Goal: Task Accomplishment & Management: Use online tool/utility

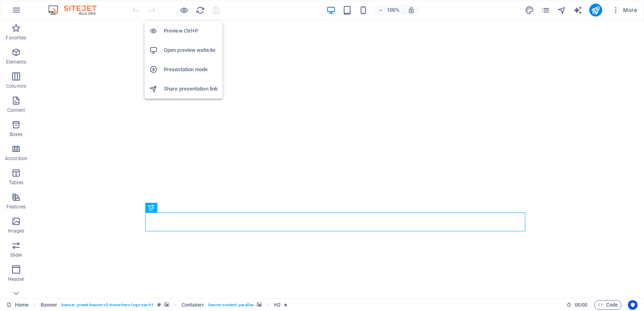
click at [183, 10] on icon "button" at bounding box center [184, 10] width 9 height 9
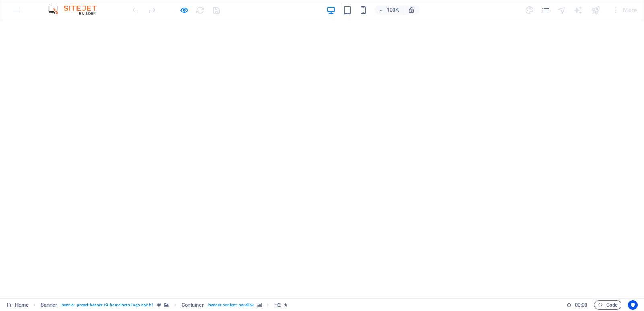
click at [189, 12] on div at bounding box center [176, 10] width 90 height 13
click at [183, 10] on icon "button" at bounding box center [184, 10] width 9 height 9
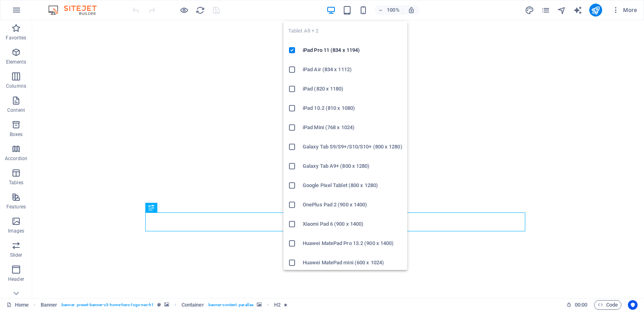
click at [346, 13] on icon "button" at bounding box center [347, 10] width 9 height 9
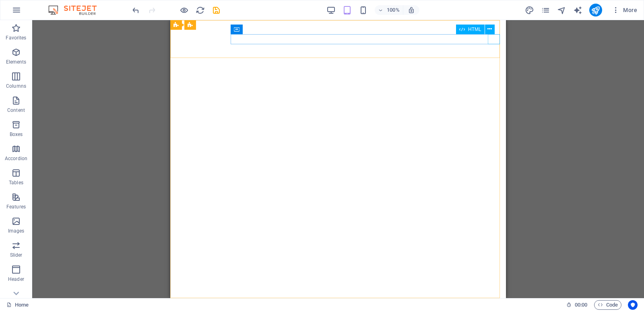
click at [492, 29] on button at bounding box center [490, 30] width 10 height 10
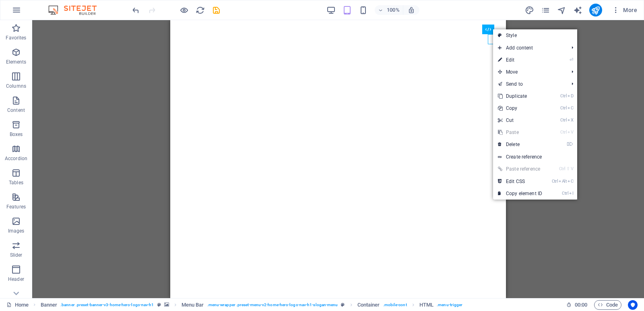
click at [518, 58] on link "⏎ Edit" at bounding box center [520, 60] width 54 height 12
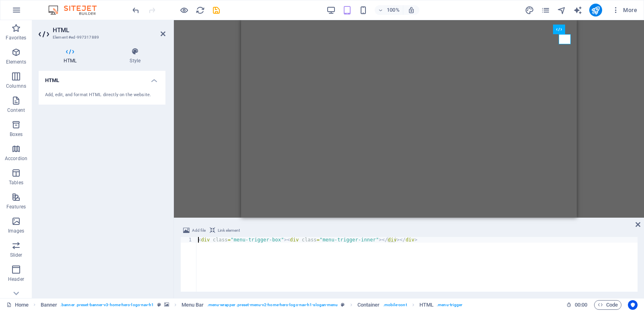
click at [140, 58] on h4 "Style" at bounding box center [135, 55] width 61 height 17
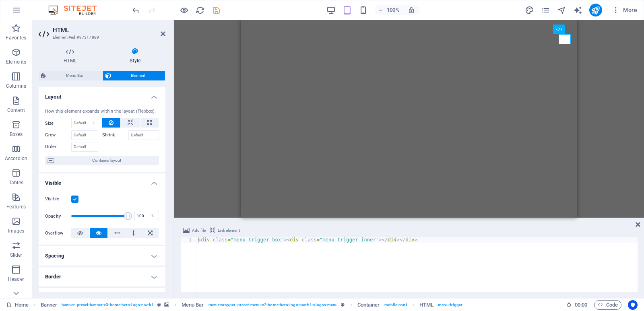
click at [149, 255] on h4 "Spacing" at bounding box center [102, 255] width 127 height 19
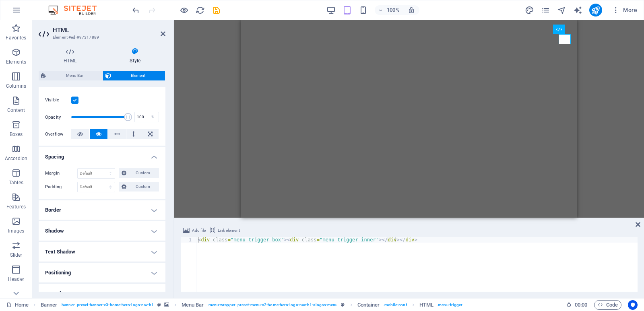
scroll to position [173, 0]
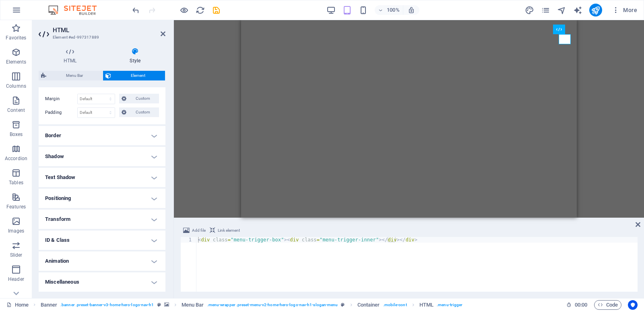
click at [151, 221] on h4 "Transform" at bounding box center [102, 219] width 127 height 19
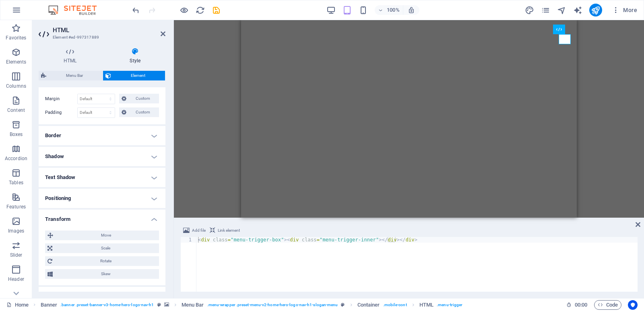
click at [104, 237] on span "Move" at bounding box center [106, 236] width 101 height 10
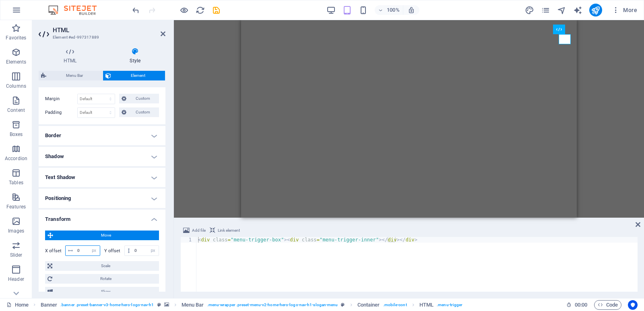
click at [83, 251] on input "0" at bounding box center [87, 251] width 25 height 10
type input "100"
drag, startPoint x: 85, startPoint y: 249, endPoint x: 74, endPoint y: 249, distance: 11.3
click at [74, 249] on div "100 px rem % em vh vw" at bounding box center [82, 251] width 35 height 10
type input "-25"
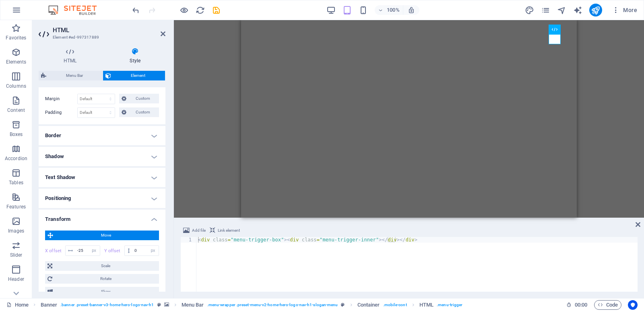
click at [163, 31] on icon at bounding box center [163, 34] width 5 height 6
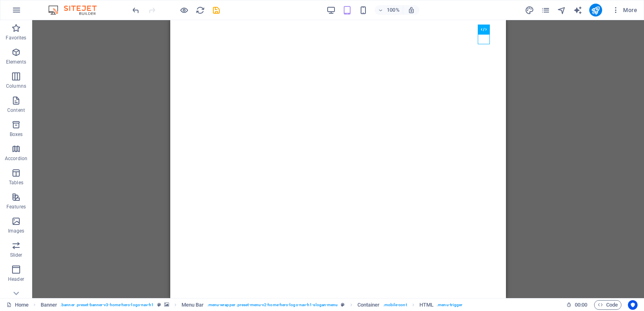
click at [563, 76] on div "H2 Banner Container Banner Menu Bar Container HTML Icon Menu Bar Banner Logo" at bounding box center [338, 159] width 612 height 278
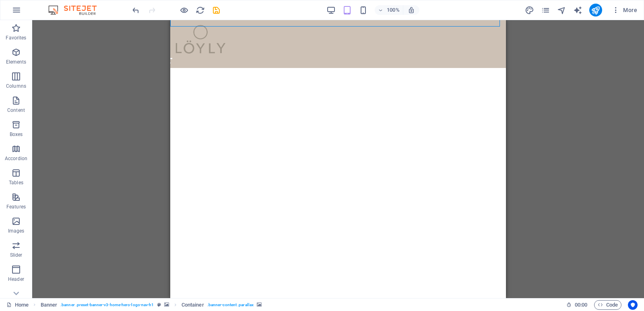
scroll to position [268, 0]
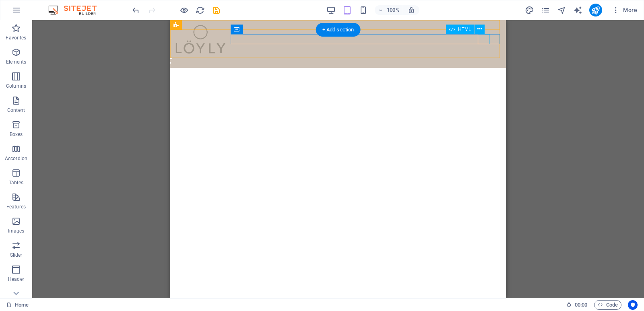
click at [486, 58] on div at bounding box center [328, 63] width 336 height 10
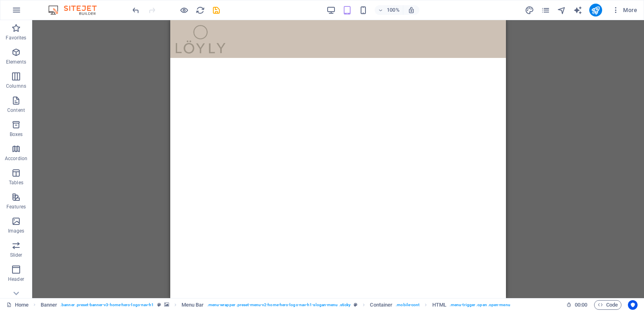
scroll to position [0, 0]
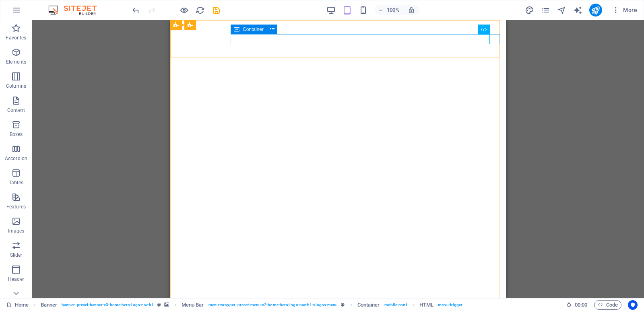
click at [273, 28] on icon at bounding box center [272, 29] width 4 height 8
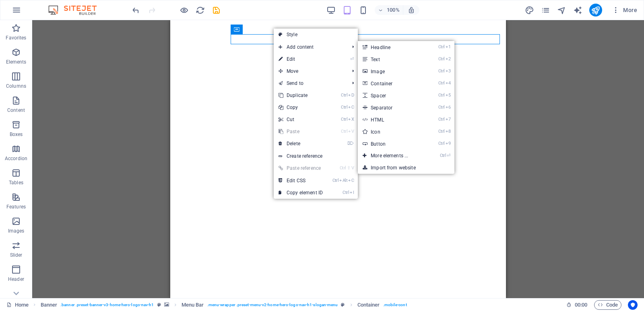
click at [305, 57] on link "⏎ Edit" at bounding box center [301, 59] width 54 height 12
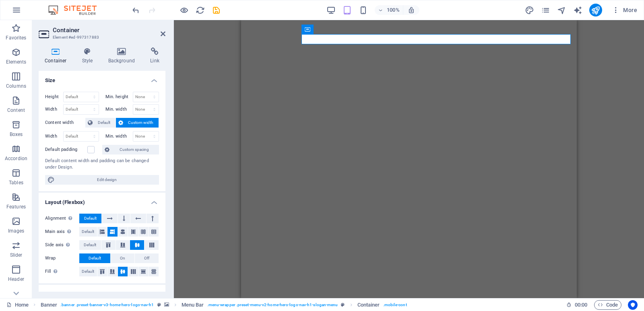
click at [125, 58] on h4 "Background" at bounding box center [123, 55] width 42 height 17
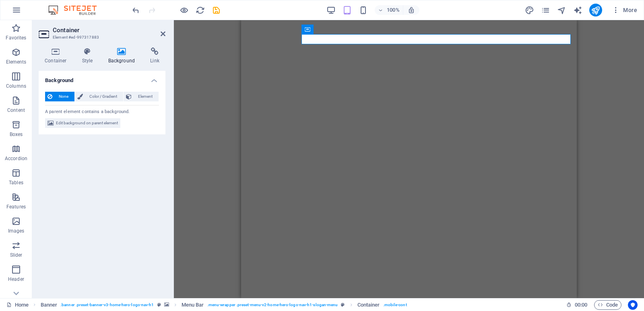
click at [98, 96] on span "Color / Gradient" at bounding box center [102, 97] width 35 height 10
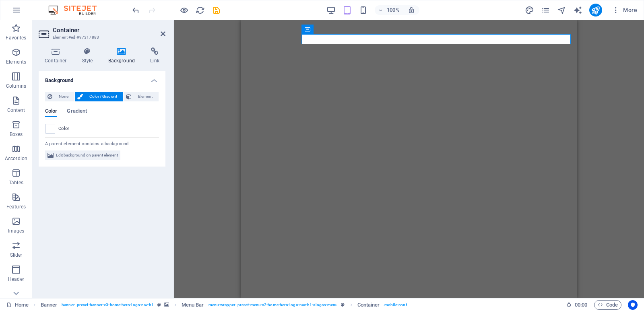
click at [52, 127] on span at bounding box center [50, 128] width 9 height 9
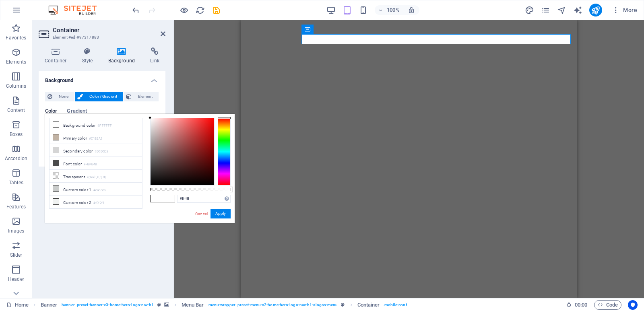
click at [82, 136] on li "Primary color #C1B2A3" at bounding box center [96, 137] width 93 height 13
type input "#c1b2a3"
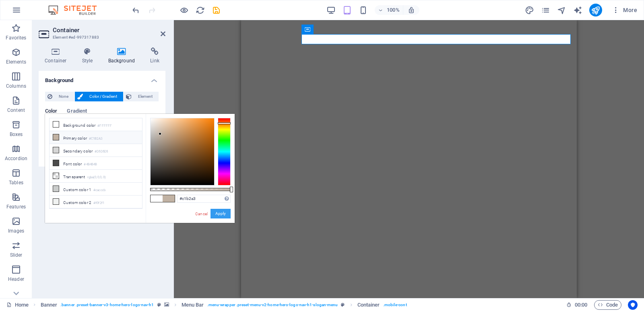
click at [219, 214] on button "Apply" at bounding box center [221, 214] width 20 height 10
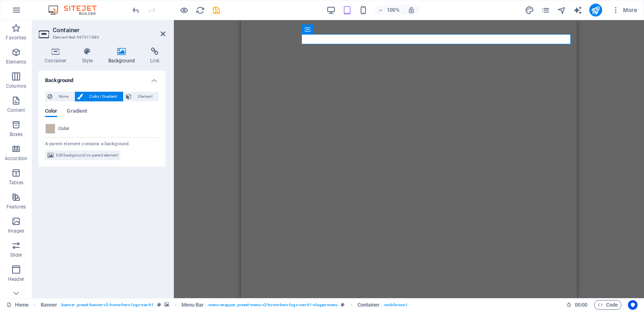
click at [86, 56] on h4 "Style" at bounding box center [89, 55] width 26 height 17
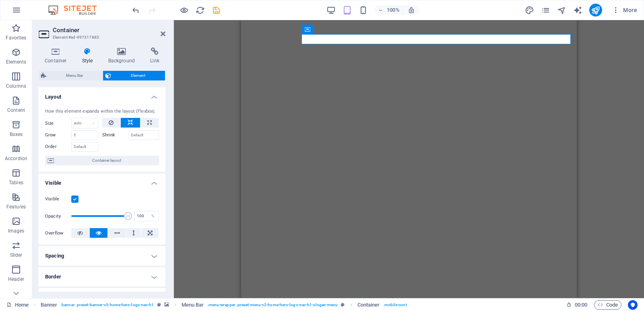
click at [109, 124] on icon at bounding box center [111, 123] width 5 height 10
click at [109, 123] on icon at bounding box center [111, 123] width 5 height 10
click at [129, 123] on icon at bounding box center [131, 123] width 6 height 10
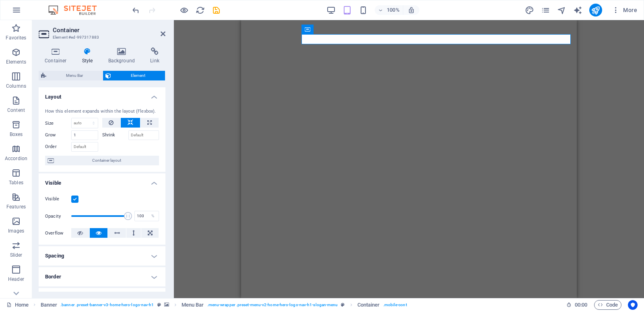
click at [115, 122] on button at bounding box center [111, 123] width 19 height 10
drag, startPoint x: 64, startPoint y: 136, endPoint x: 52, endPoint y: 135, distance: 12.5
click at [52, 135] on div "Grow 1" at bounding box center [71, 135] width 53 height 10
type input "1"
click at [107, 144] on div at bounding box center [130, 146] width 57 height 12
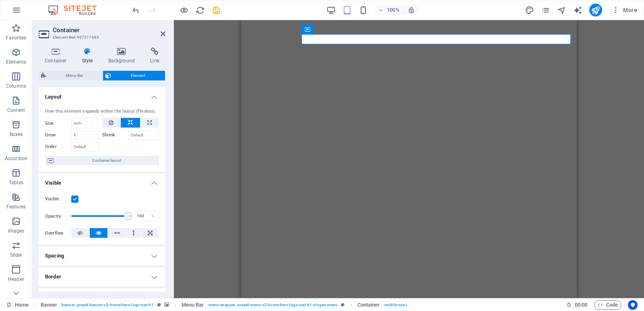
click at [109, 126] on icon at bounding box center [111, 123] width 5 height 10
click at [84, 131] on input "1" at bounding box center [84, 135] width 27 height 10
type input "1"
click at [77, 134] on input "1" at bounding box center [84, 135] width 27 height 10
click at [88, 122] on select "Default auto px % 1/1 1/2 1/3 1/4 1/5 1/6 1/7 1/8 1/9 1/10" at bounding box center [85, 123] width 26 height 10
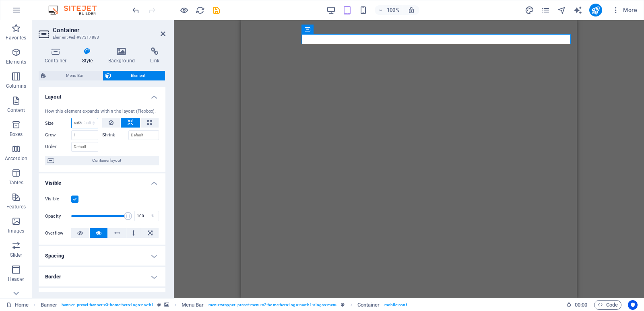
click at [72, 118] on select "Default auto px % 1/1 1/2 1/3 1/4 1/5 1/6 1/7 1/8 1/9 1/10" at bounding box center [85, 123] width 26 height 10
click at [110, 123] on icon at bounding box center [111, 123] width 5 height 10
click at [85, 126] on select "Default auto px % 1/1 1/2 1/3 1/4 1/5 1/6 1/7 1/8 1/9 1/10" at bounding box center [85, 123] width 26 height 10
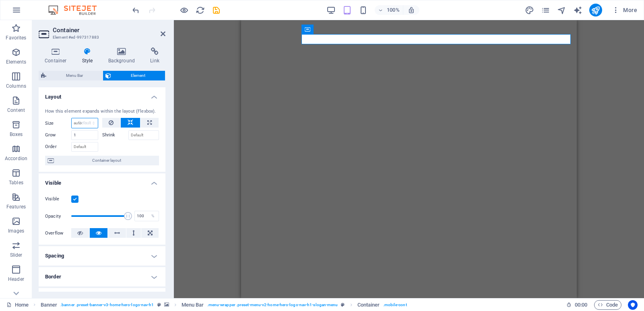
click at [72, 118] on select "Default auto px % 1/1 1/2 1/3 1/4 1/5 1/6 1/7 1/8 1/9 1/10" at bounding box center [85, 123] width 26 height 10
select select "DISABLED_OPTION_VALUE"
click at [85, 138] on input "1" at bounding box center [84, 135] width 27 height 10
type input "1"
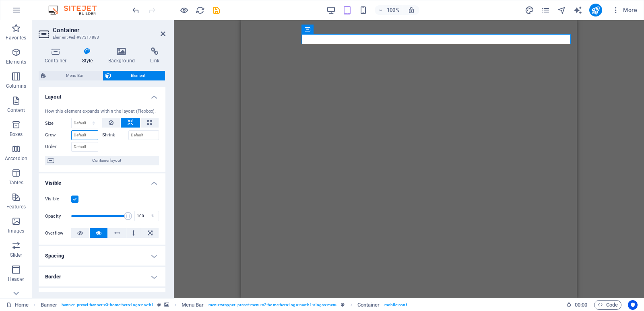
click at [85, 134] on input "Grow" at bounding box center [84, 135] width 27 height 10
type input "1"
click at [85, 142] on input "Order" at bounding box center [84, 147] width 27 height 10
click at [85, 133] on input "Grow" at bounding box center [84, 135] width 27 height 10
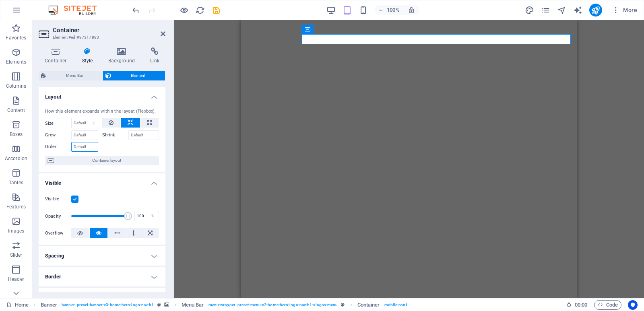
type input "1"
click at [85, 145] on input "Order" at bounding box center [84, 147] width 27 height 10
click at [85, 138] on input "Grow" at bounding box center [84, 135] width 27 height 10
type input "1"
click at [87, 125] on select "Default auto px % 1/1 1/2 1/3 1/4 1/5 1/6 1/7 1/8 1/9 1/10" at bounding box center [85, 123] width 26 height 10
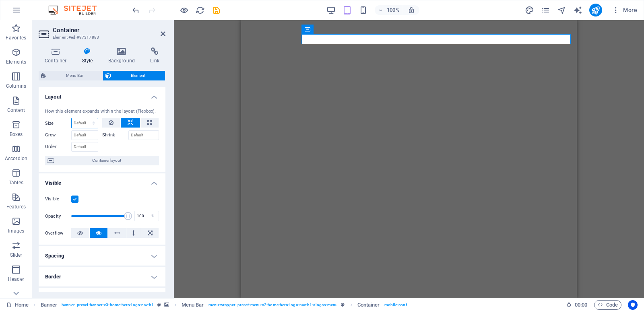
type input "1"
click at [107, 124] on button at bounding box center [111, 123] width 19 height 10
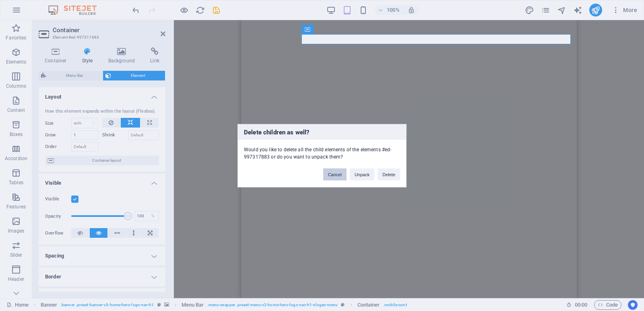
click at [337, 175] on button "Cancel" at bounding box center [334, 174] width 23 height 12
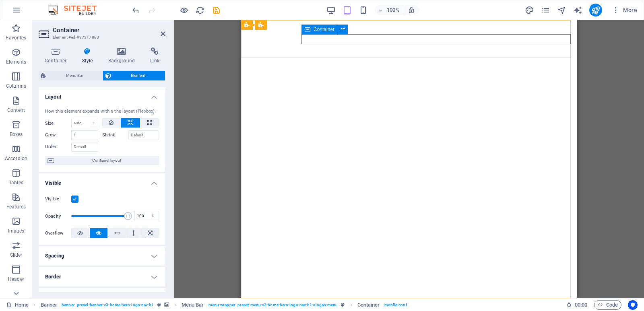
click at [343, 27] on icon at bounding box center [343, 29] width 4 height 8
click at [345, 29] on icon at bounding box center [343, 29] width 4 height 8
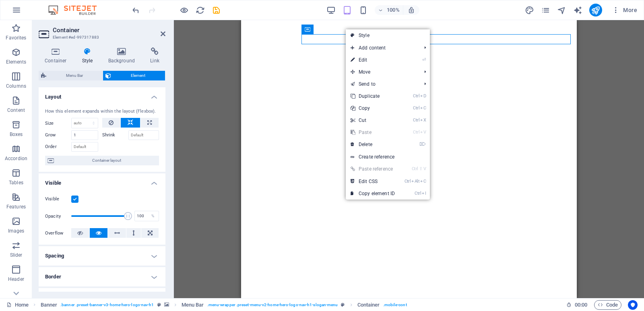
click at [367, 64] on link "⏎ Edit" at bounding box center [373, 60] width 54 height 12
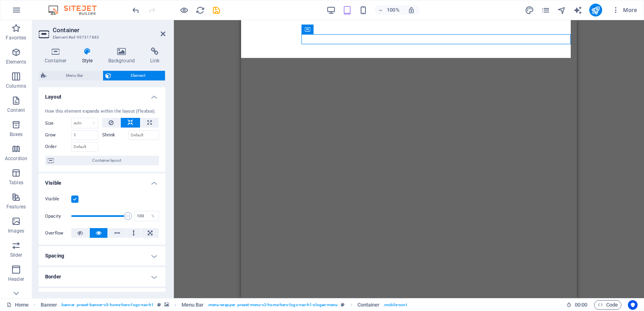
click at [80, 75] on span "Menu Bar" at bounding box center [75, 76] width 52 height 10
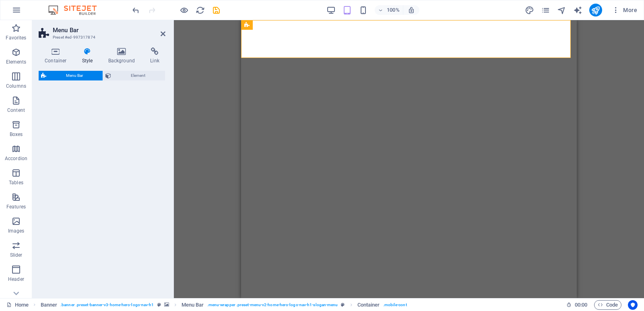
select select "rem"
select select "preset-menu-v2-home-hero-logo-nav-h1-slogan-menu"
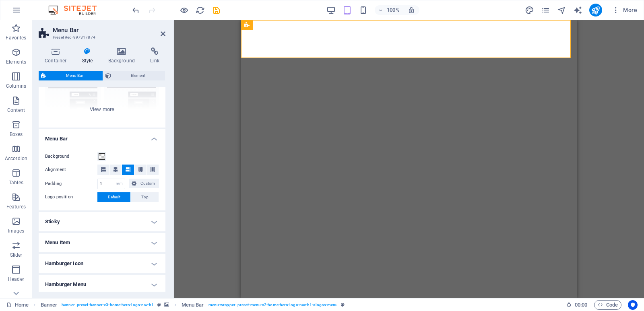
scroll to position [151, 0]
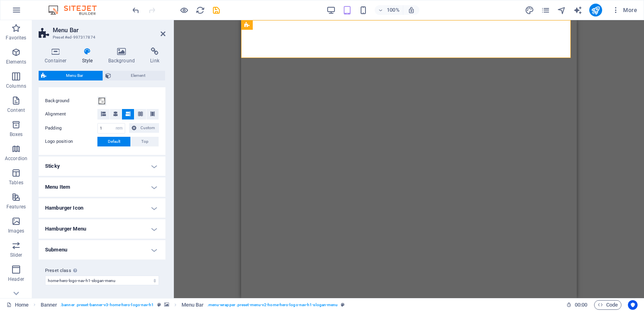
click at [123, 72] on span "Element" at bounding box center [138, 76] width 49 height 10
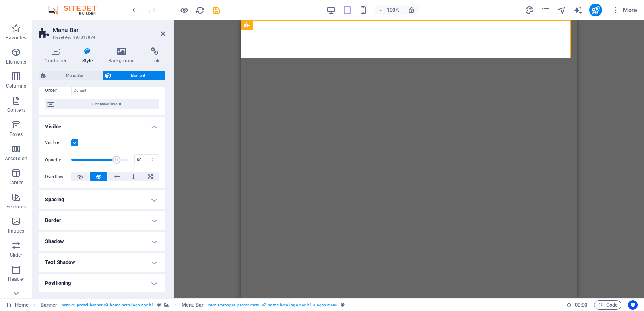
scroll to position [107, 0]
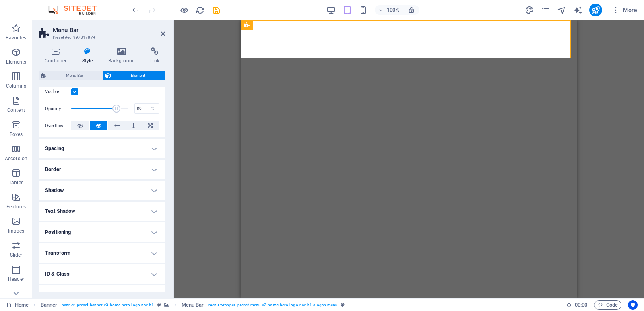
click at [139, 253] on h4 "Transform" at bounding box center [102, 253] width 127 height 19
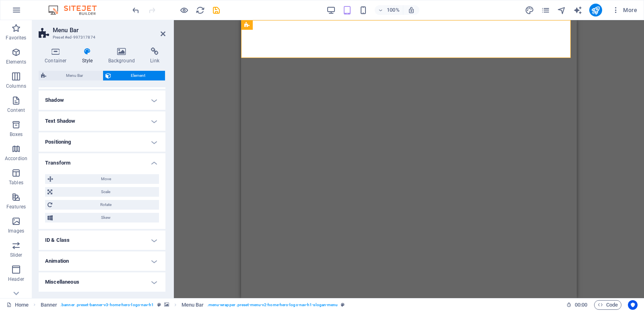
click at [105, 181] on span "Move" at bounding box center [106, 179] width 101 height 10
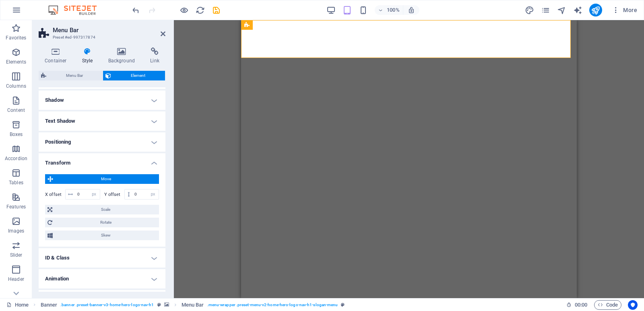
click at [112, 178] on span "Move" at bounding box center [106, 179] width 101 height 10
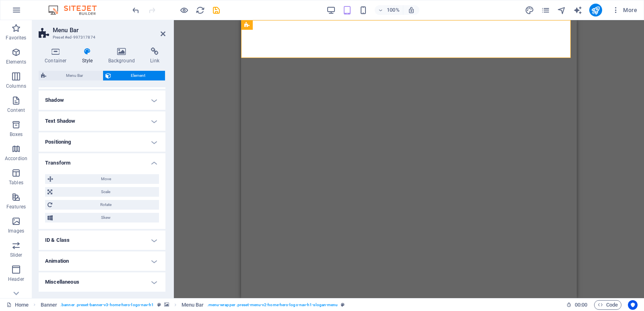
click at [154, 141] on h4 "Positioning" at bounding box center [102, 141] width 127 height 19
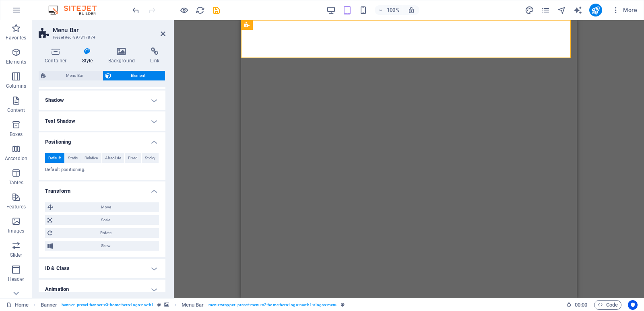
click at [154, 141] on h4 "Positioning" at bounding box center [102, 139] width 127 height 14
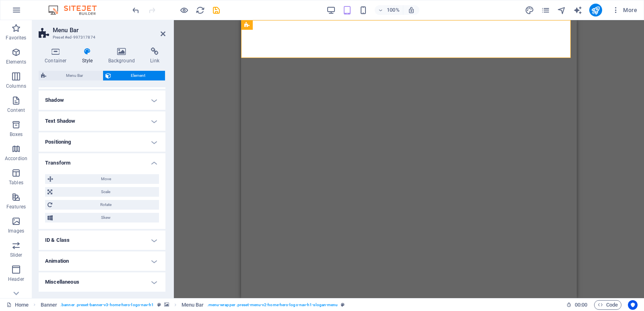
click at [159, 116] on h4 "Text Shadow" at bounding box center [102, 120] width 127 height 19
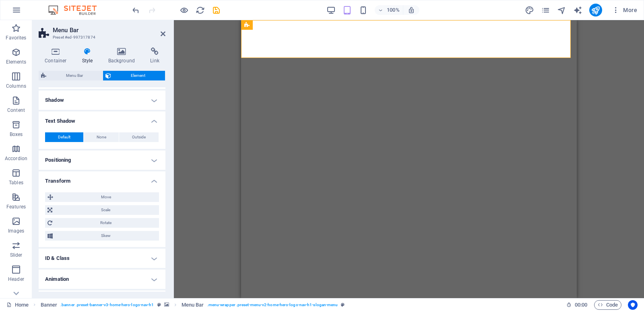
click at [159, 116] on h4 "Text Shadow" at bounding box center [102, 118] width 127 height 14
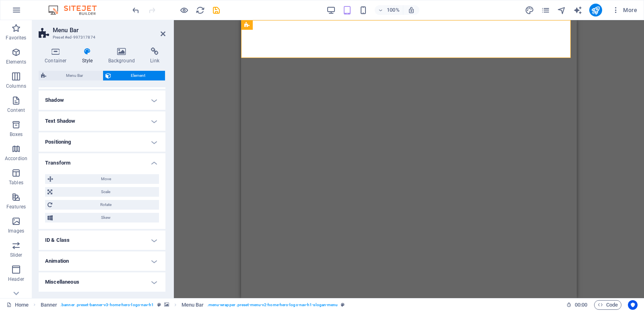
click at [155, 91] on h4 "Shadow" at bounding box center [102, 100] width 127 height 19
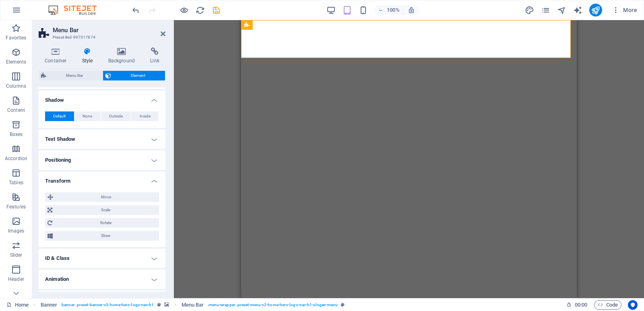
click at [155, 91] on h4 "Shadow" at bounding box center [102, 98] width 127 height 14
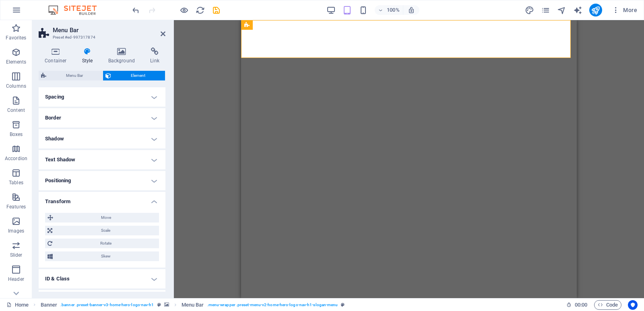
scroll to position [144, 0]
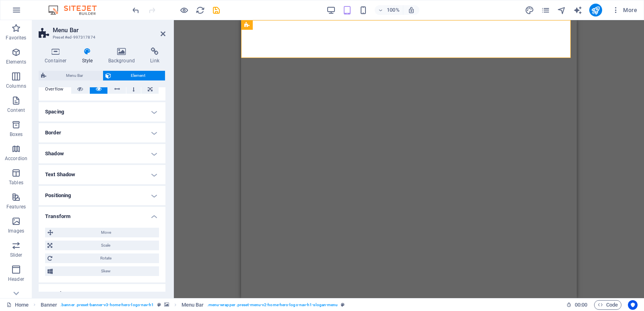
click at [140, 132] on h4 "Border" at bounding box center [102, 132] width 127 height 19
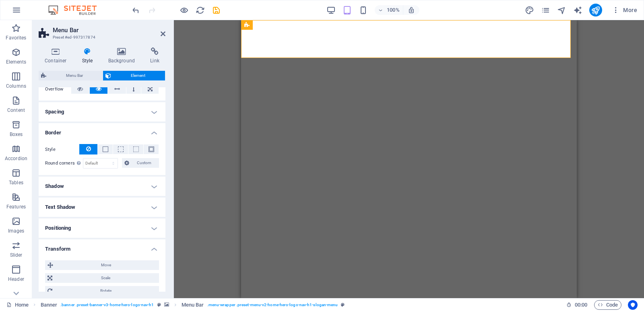
click at [141, 132] on h4 "Border" at bounding box center [102, 130] width 127 height 14
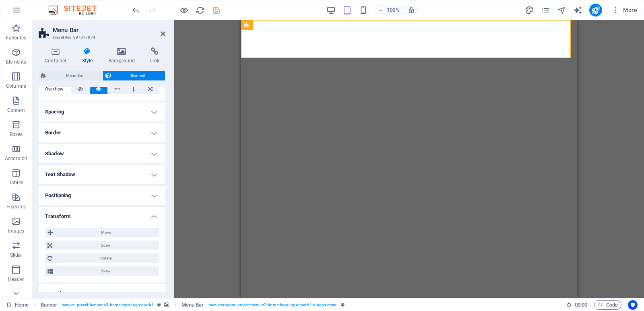
click at [148, 113] on h4 "Spacing" at bounding box center [102, 111] width 127 height 19
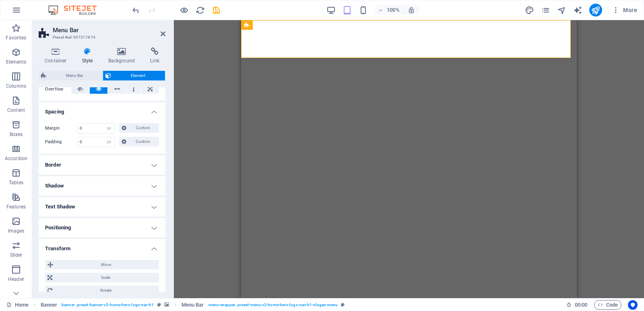
click at [151, 111] on h4 "Spacing" at bounding box center [102, 109] width 127 height 14
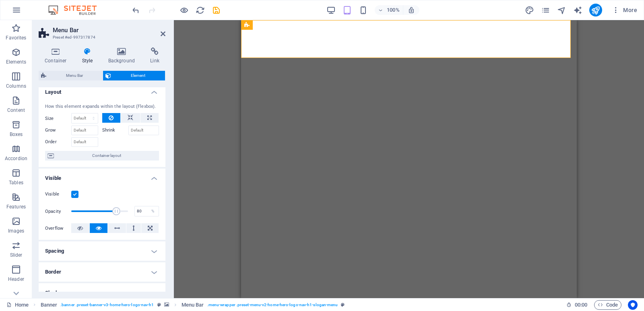
scroll to position [0, 0]
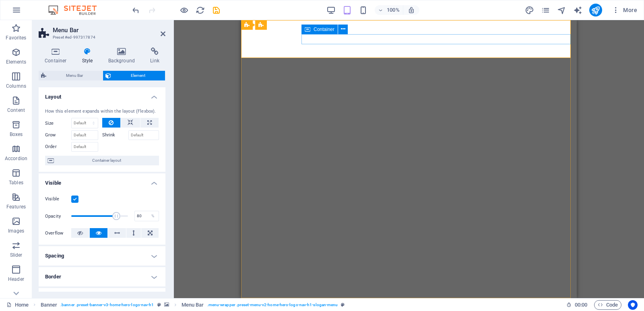
click at [342, 32] on icon at bounding box center [343, 29] width 4 height 8
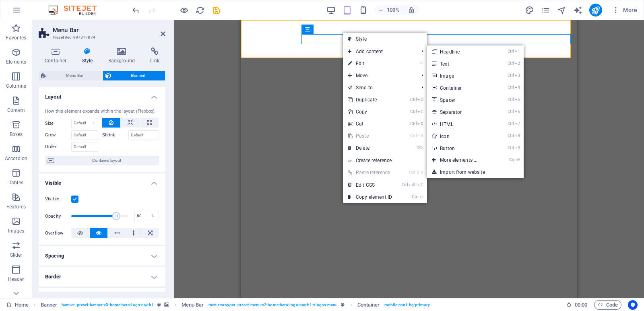
click at [367, 65] on link "⏎ Edit" at bounding box center [370, 64] width 54 height 12
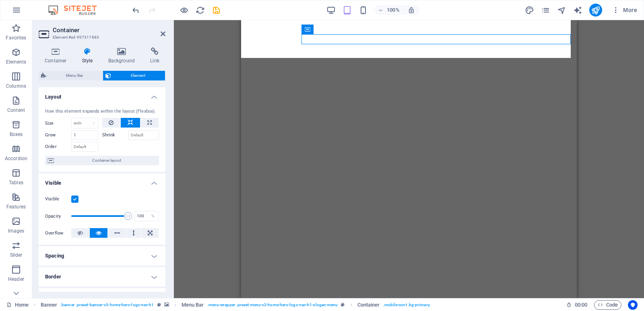
click at [90, 75] on span "Menu Bar" at bounding box center [75, 76] width 52 height 10
select select "rem"
select select "preset-menu-v2-home-hero-logo-nav-h1-slogan-menu"
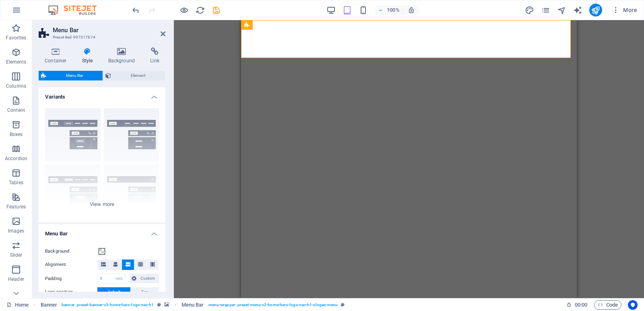
click at [150, 74] on span "Element" at bounding box center [138, 76] width 49 height 10
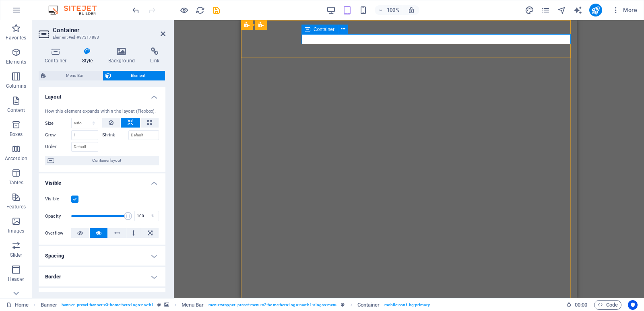
click at [344, 31] on icon at bounding box center [343, 29] width 4 height 8
click at [343, 29] on icon at bounding box center [343, 29] width 4 height 8
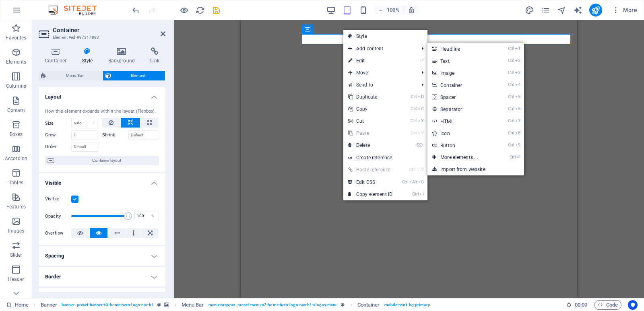
click at [363, 60] on link "⏎ Edit" at bounding box center [370, 61] width 54 height 12
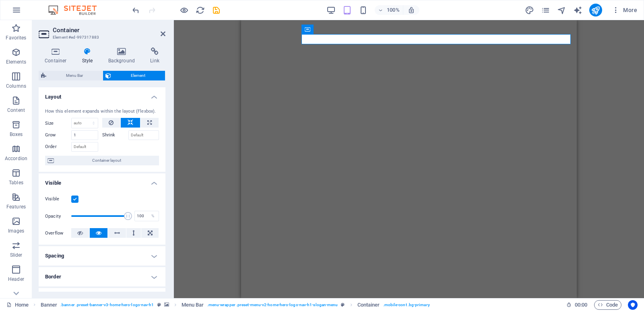
click at [107, 123] on button at bounding box center [111, 123] width 19 height 10
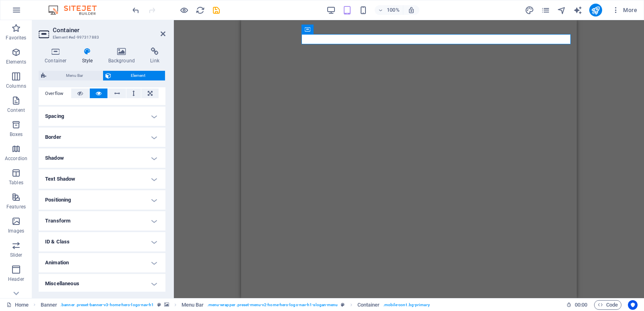
scroll to position [141, 0]
click at [155, 218] on h4 "Transform" at bounding box center [102, 219] width 127 height 19
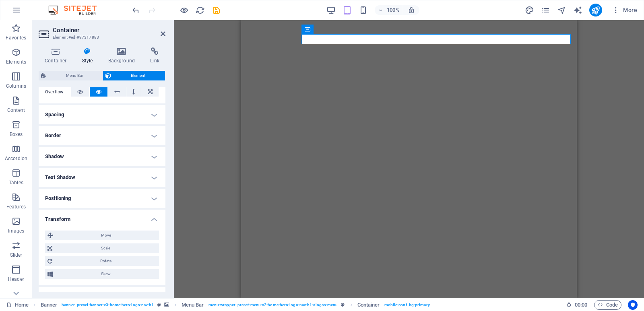
click at [151, 198] on h4 "Positioning" at bounding box center [102, 198] width 127 height 19
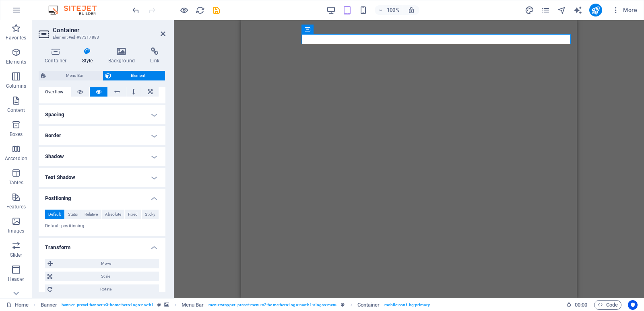
click at [151, 198] on h4 "Positioning" at bounding box center [102, 196] width 127 height 14
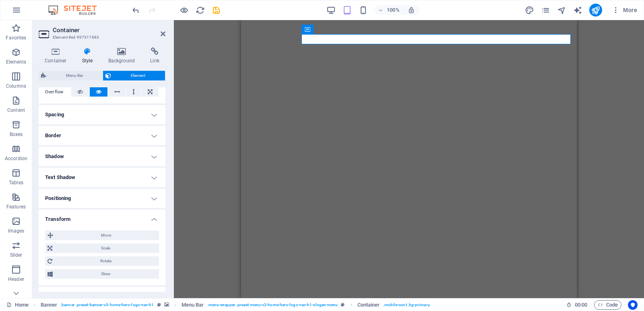
click at [152, 134] on h4 "Border" at bounding box center [102, 135] width 127 height 19
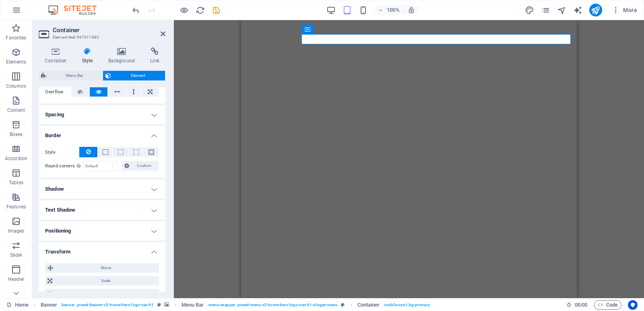
click at [150, 136] on h4 "Border" at bounding box center [102, 133] width 127 height 14
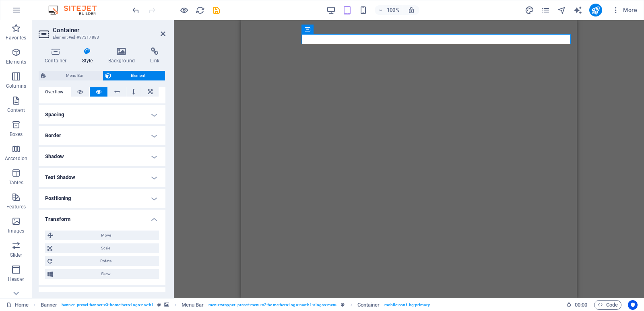
click at [164, 35] on icon at bounding box center [163, 34] width 5 height 6
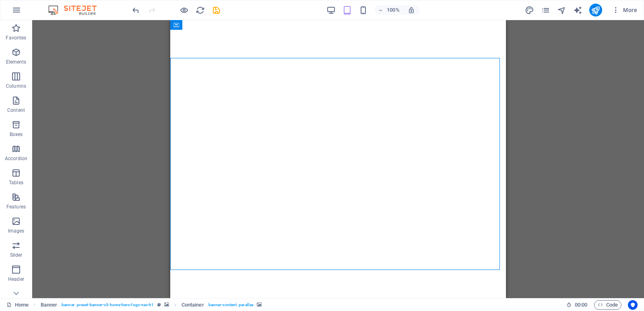
click at [534, 77] on div "H2 Banner Banner Container Banner Menu Bar Container HTML Icon Menu Bar Banner …" at bounding box center [338, 159] width 612 height 278
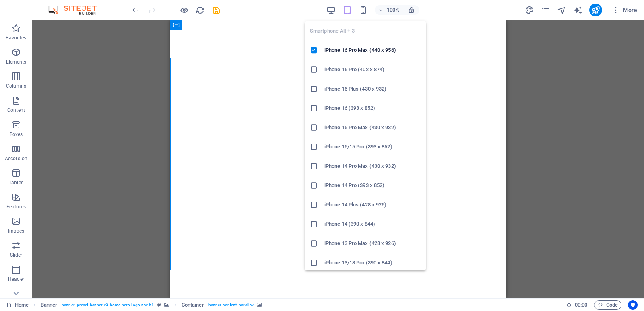
click at [363, 10] on icon "button" at bounding box center [363, 10] width 9 height 9
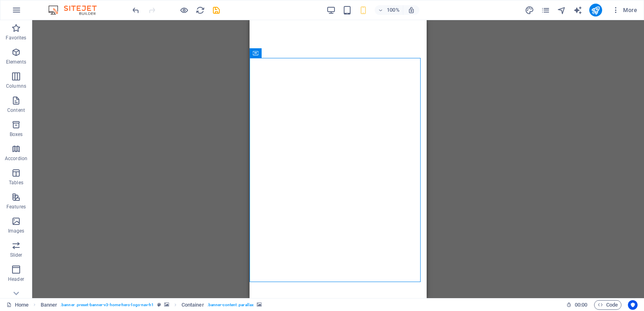
click at [461, 83] on div "H2 Banner Container Banner Menu Bar Container HTML Icon Banner Logo" at bounding box center [338, 159] width 612 height 278
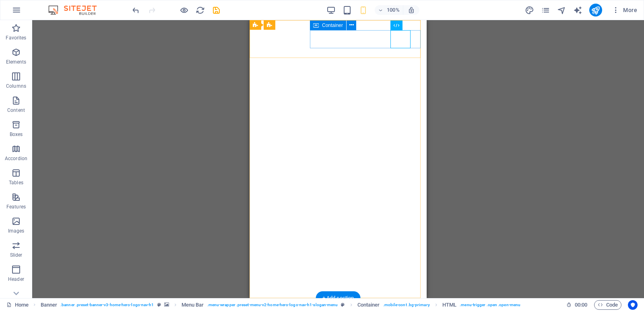
click at [353, 27] on icon at bounding box center [351, 25] width 4 height 8
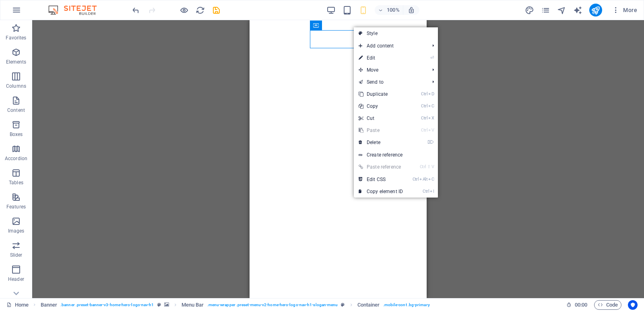
click at [376, 58] on link "⏎ Edit" at bounding box center [381, 58] width 54 height 12
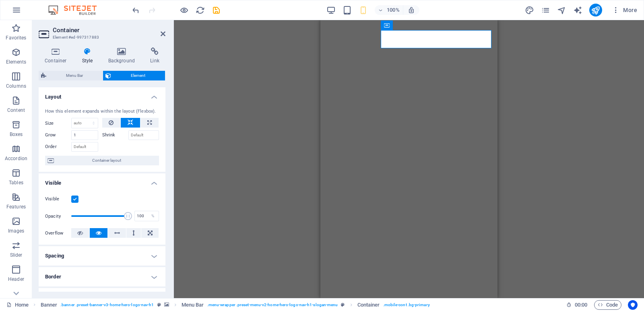
click at [121, 55] on icon at bounding box center [121, 51] width 39 height 8
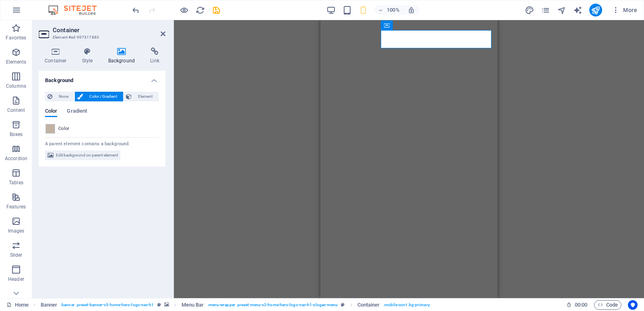
click at [60, 125] on div "Color" at bounding box center [101, 129] width 113 height 10
click at [59, 129] on span "Color" at bounding box center [63, 129] width 11 height 6
click at [54, 128] on span at bounding box center [50, 128] width 9 height 9
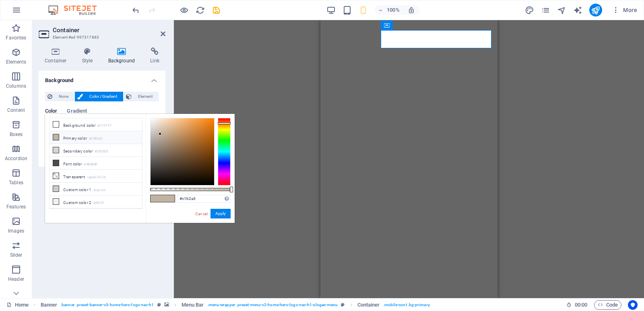
click at [77, 174] on li "Transparent rgba(0,0,0,.0)" at bounding box center [96, 176] width 93 height 13
type input "rgba(0, 0, 0, 0)"
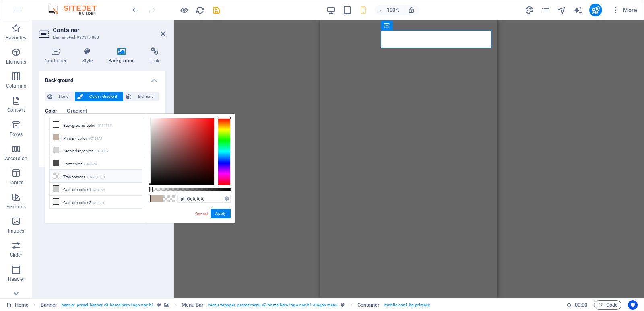
click at [522, 95] on div "H2 Banner Container Banner Menu Bar Container HTML Icon Menu Bar Banner Logo" at bounding box center [409, 159] width 470 height 278
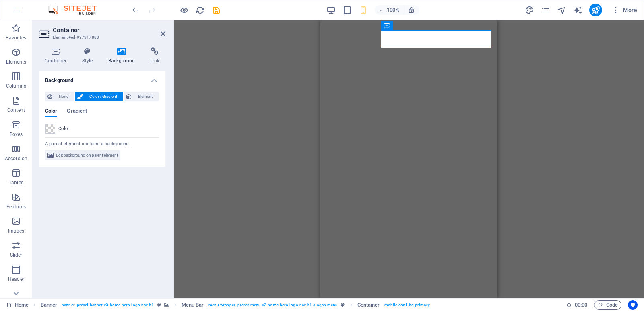
click at [256, 84] on div "H2 Banner Container Banner Menu Bar Container HTML Icon Menu Bar Banner Logo" at bounding box center [409, 159] width 470 height 278
click at [238, 65] on div "H2 Banner Container Banner Menu Bar Container HTML Icon Menu Bar Banner Logo" at bounding box center [409, 159] width 470 height 278
click at [162, 31] on icon at bounding box center [163, 34] width 5 height 6
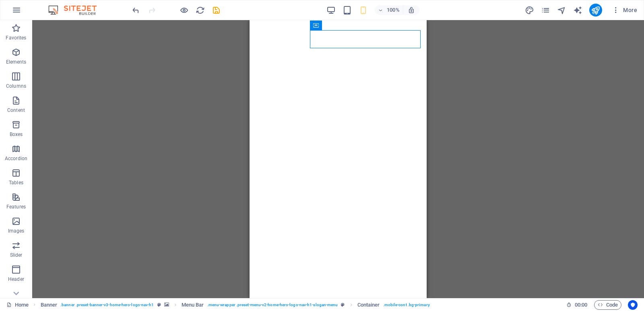
click at [538, 58] on div "H2 Banner Container Banner Menu Bar Container HTML Icon Menu Bar Banner Logo" at bounding box center [338, 159] width 612 height 278
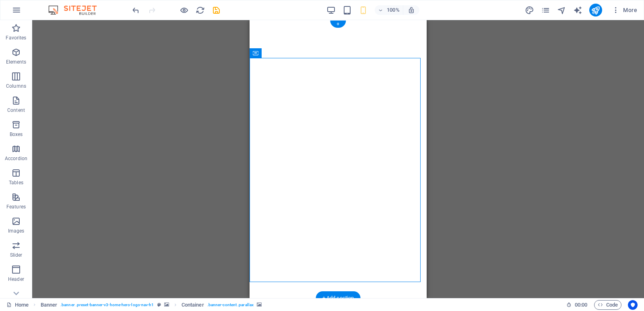
click at [223, 96] on div "H2 Banner Container Banner Menu Bar Container HTML Icon Banner Logo + + Add sec…" at bounding box center [338, 159] width 612 height 278
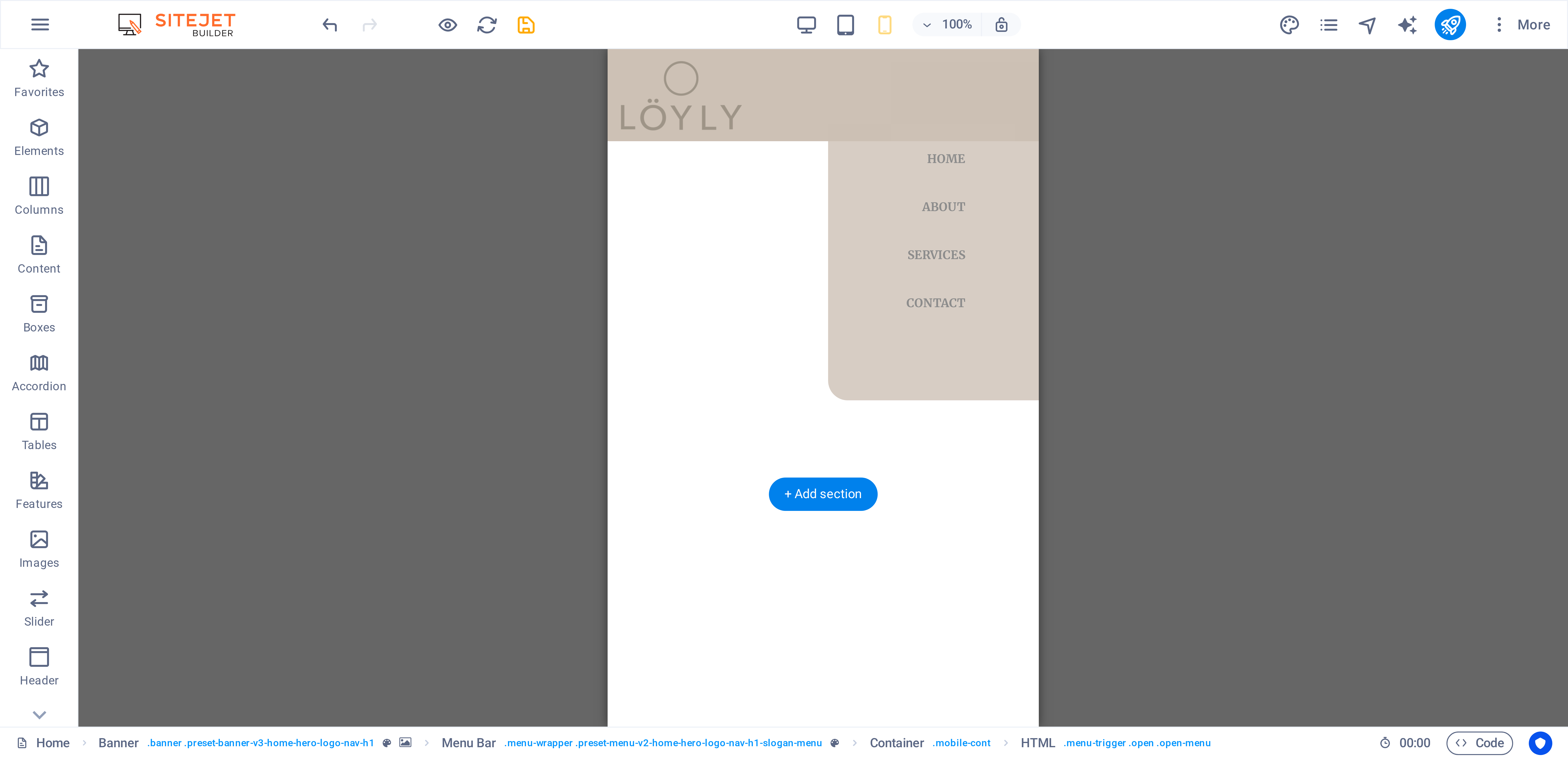
scroll to position [0, 0]
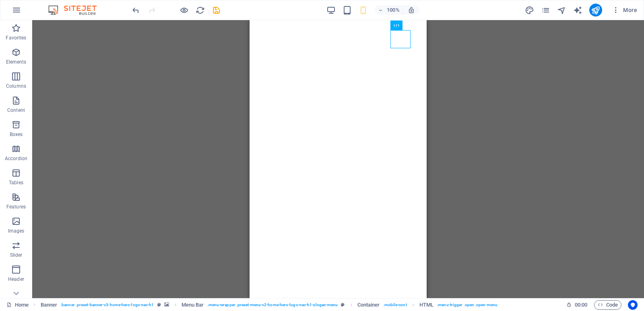
click at [215, 90] on div "H2 Banner Container Banner Menu Bar Container HTML Icon Banner Logo Menu Contai…" at bounding box center [338, 159] width 612 height 278
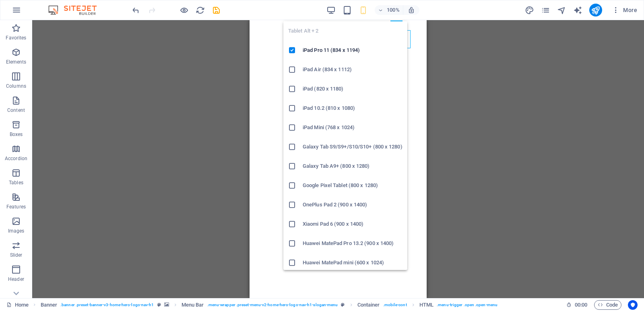
click at [350, 10] on icon "button" at bounding box center [347, 10] width 9 height 9
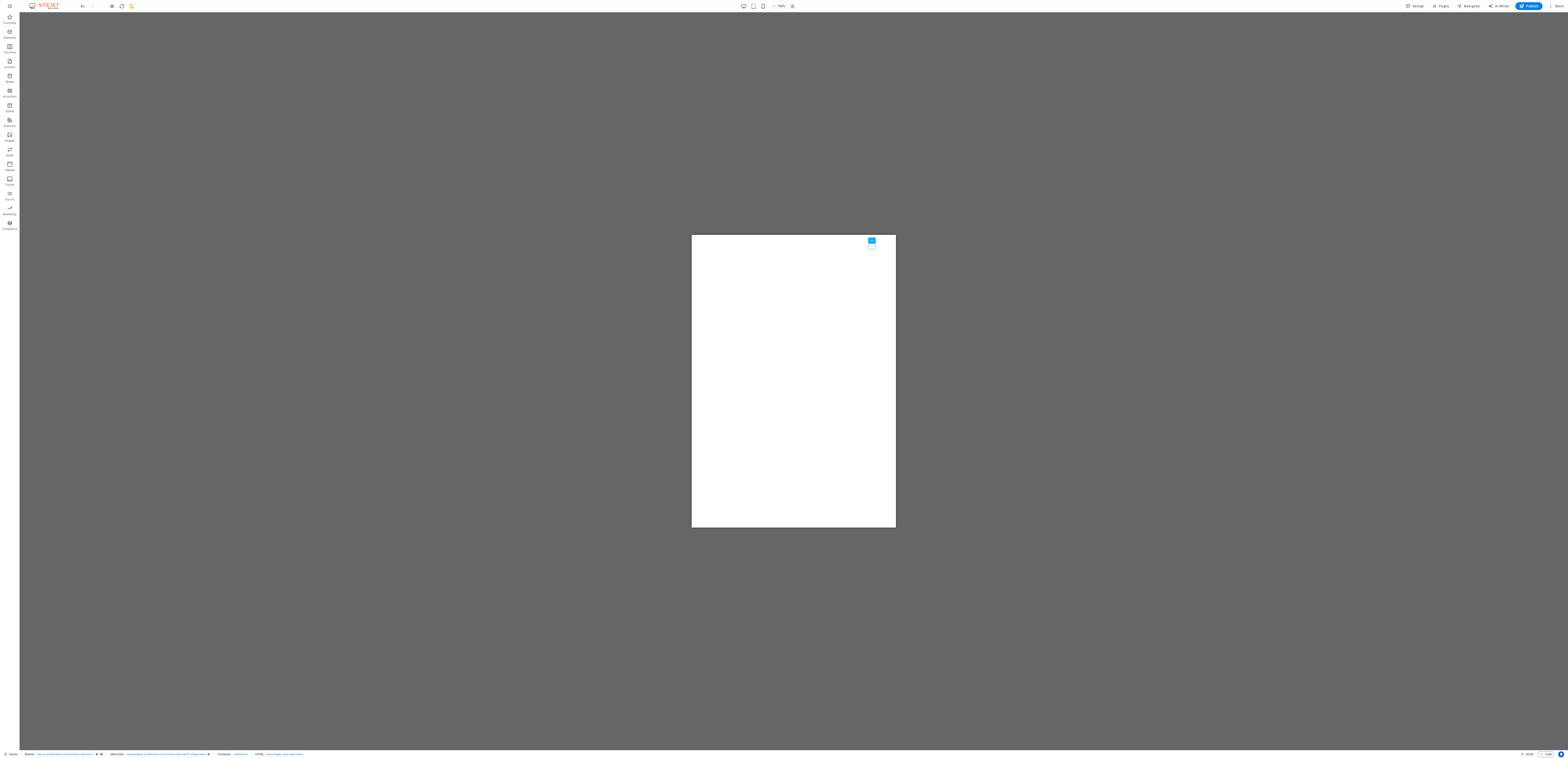
drag, startPoint x: 887, startPoint y: 264, endPoint x: 1591, endPoint y: 481, distance: 736.7
click at [392, 189] on div at bounding box center [788, 554] width 205 height 6
click at [392, 189] on div at bounding box center [689, 554] width 7 height 6
click at [392, 189] on div at bounding box center [794, 554] width 205 height 6
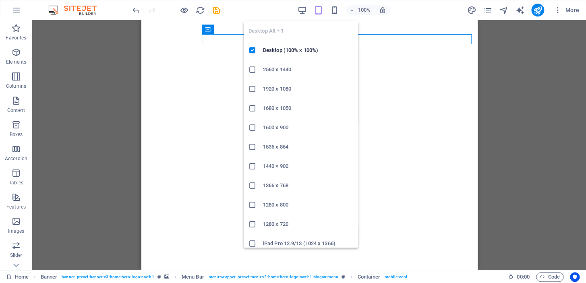
click at [302, 10] on icon "button" at bounding box center [301, 10] width 9 height 9
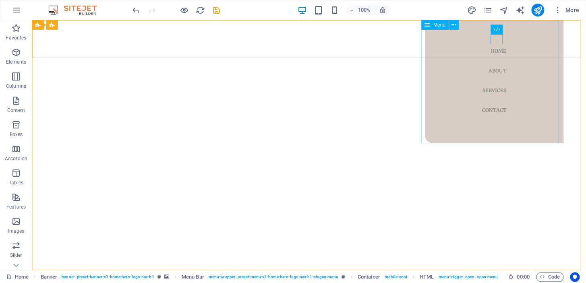
click at [427, 26] on icon at bounding box center [427, 25] width 6 height 10
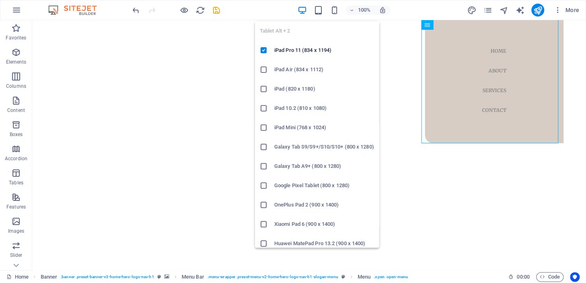
click at [322, 12] on icon "button" at bounding box center [318, 10] width 9 height 9
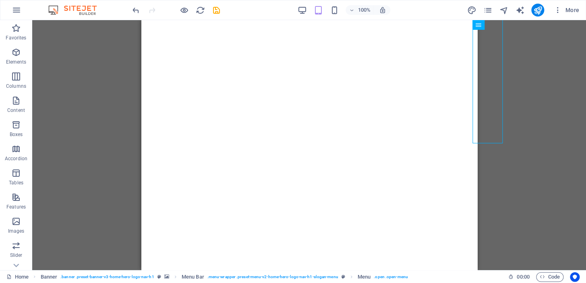
click at [491, 71] on div "H2 Banner Container Banner Menu Bar Container HTML Icon Banner Logo Menu Contai…" at bounding box center [308, 145] width 553 height 250
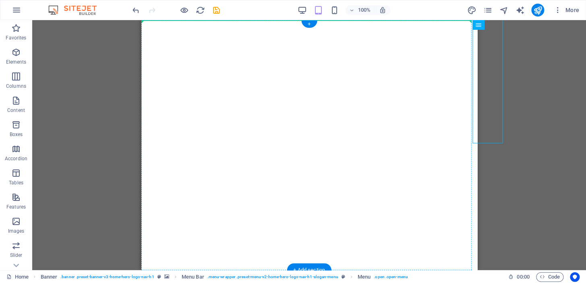
drag, startPoint x: 622, startPoint y: 47, endPoint x: 428, endPoint y: 37, distance: 194.2
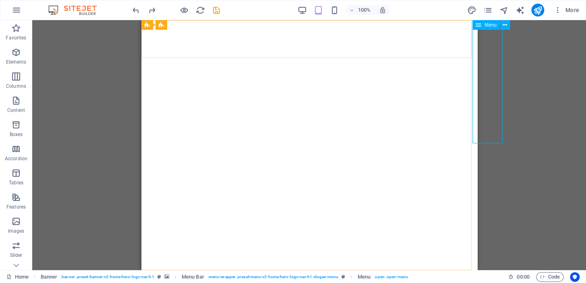
click at [482, 25] on div "Menu" at bounding box center [485, 25] width 27 height 10
click at [505, 25] on icon at bounding box center [504, 25] width 4 height 8
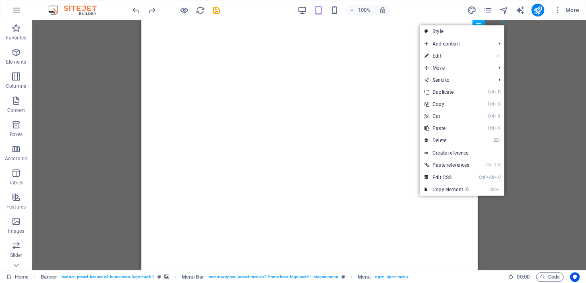
click at [450, 52] on link "⏎ Edit" at bounding box center [446, 56] width 54 height 12
select select
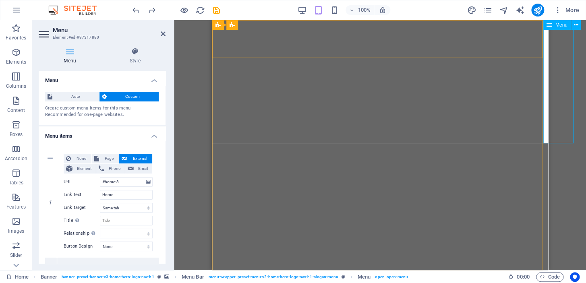
click at [574, 24] on icon at bounding box center [575, 25] width 4 height 8
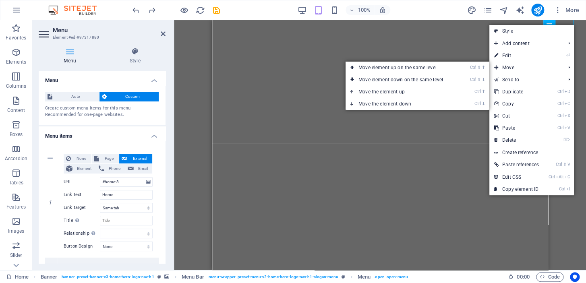
click at [523, 56] on link "⏎ Edit" at bounding box center [516, 56] width 54 height 12
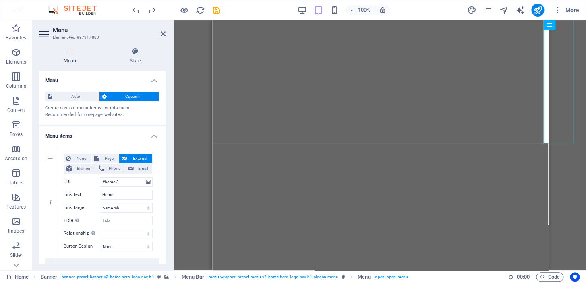
click at [136, 52] on icon at bounding box center [134, 51] width 61 height 8
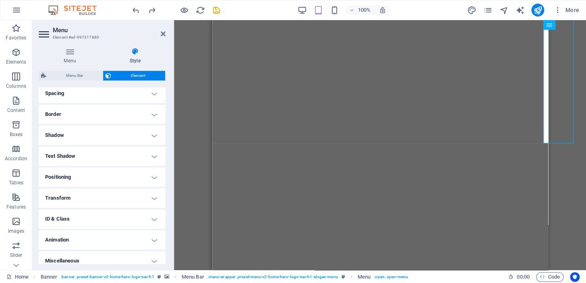
scroll to position [169, 0]
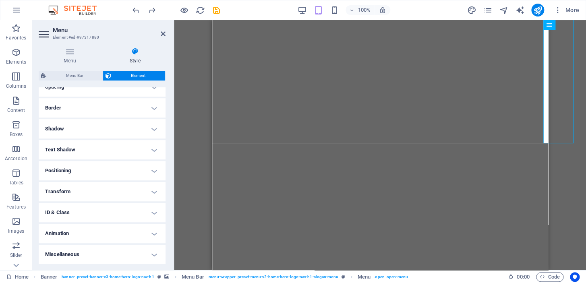
click at [153, 188] on h4 "Transform" at bounding box center [102, 191] width 127 height 19
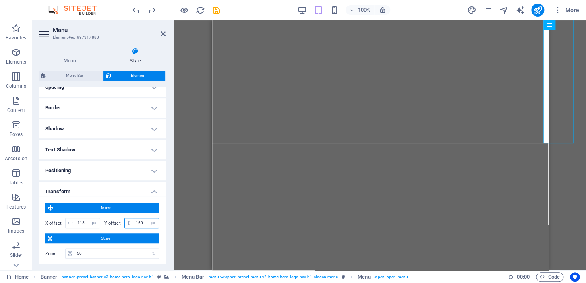
click at [139, 221] on input "-160" at bounding box center [145, 223] width 26 height 10
drag, startPoint x: 85, startPoint y: 219, endPoint x: 71, endPoint y: 219, distance: 14.1
click at [71, 219] on div "115 px rem % em vh vw" at bounding box center [82, 223] width 35 height 10
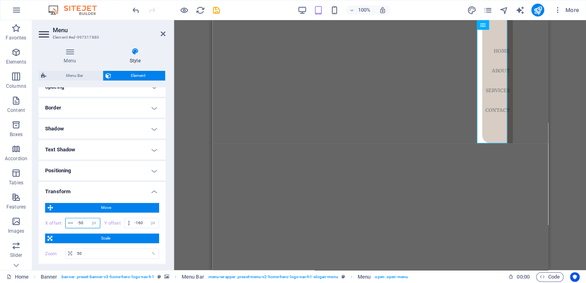
type input "-50"
drag, startPoint x: 84, startPoint y: 254, endPoint x: 73, endPoint y: 253, distance: 10.9
click at [73, 253] on div "50 %" at bounding box center [112, 253] width 94 height 10
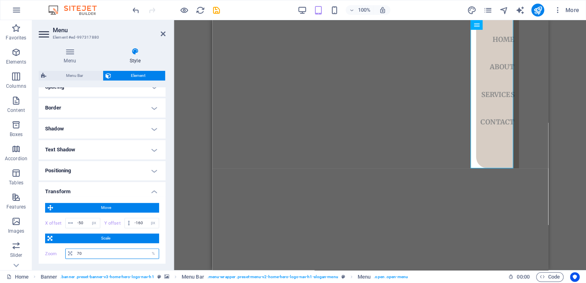
drag, startPoint x: 77, startPoint y: 254, endPoint x: 72, endPoint y: 252, distance: 5.5
click at [72, 253] on div "70 %" at bounding box center [112, 253] width 94 height 10
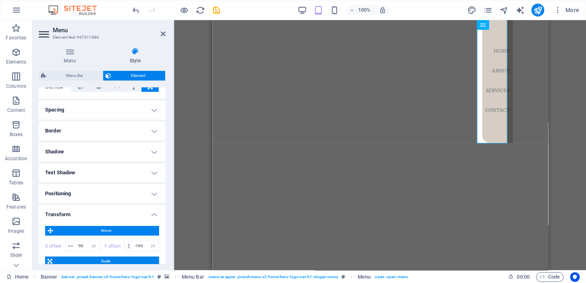
scroll to position [261, 0]
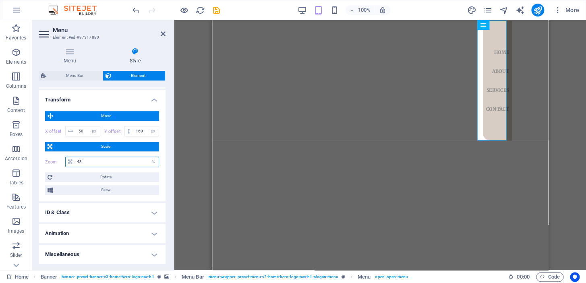
type input "48"
drag, startPoint x: 142, startPoint y: 132, endPoint x: 129, endPoint y: 131, distance: 13.3
click at [129, 131] on div "-160 px rem % em vh vw" at bounding box center [141, 131] width 35 height 10
type input "-100"
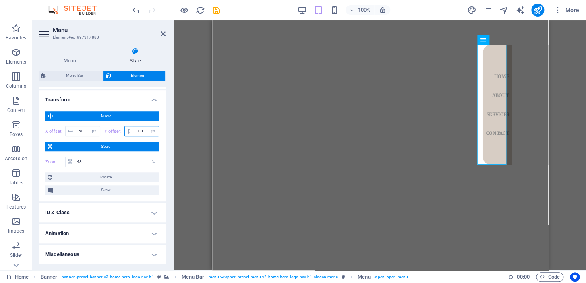
drag, startPoint x: 140, startPoint y: 129, endPoint x: 122, endPoint y: 129, distance: 18.1
click at [122, 129] on div "Y offset -100 px rem % em vh vw" at bounding box center [131, 131] width 55 height 10
type input "-80"
drag, startPoint x: 140, startPoint y: 132, endPoint x: 131, endPoint y: 131, distance: 9.3
click at [131, 131] on div "-80 px rem % em vh vw" at bounding box center [141, 131] width 35 height 10
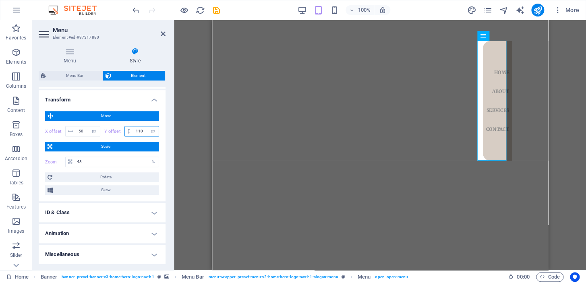
click at [142, 132] on input "-110" at bounding box center [145, 131] width 26 height 10
click at [142, 130] on input "-115" at bounding box center [145, 131] width 26 height 10
type input "-150"
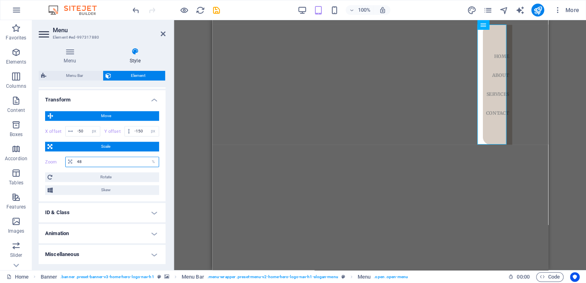
click at [87, 162] on input "48" at bounding box center [117, 162] width 84 height 10
type input "4"
type input "50"
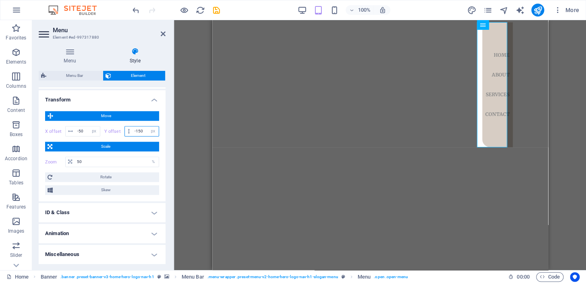
click at [142, 128] on input "-150" at bounding box center [145, 131] width 26 height 10
type input "-145"
click at [153, 100] on h4 "Transform" at bounding box center [102, 97] width 127 height 14
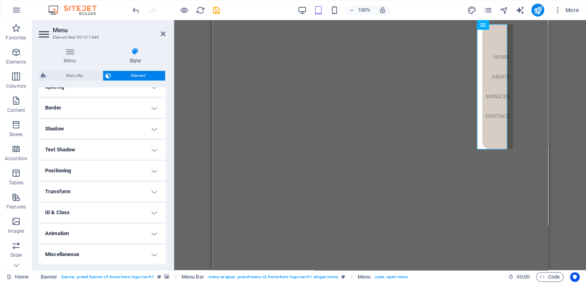
click at [154, 170] on h4 "Positioning" at bounding box center [102, 170] width 127 height 19
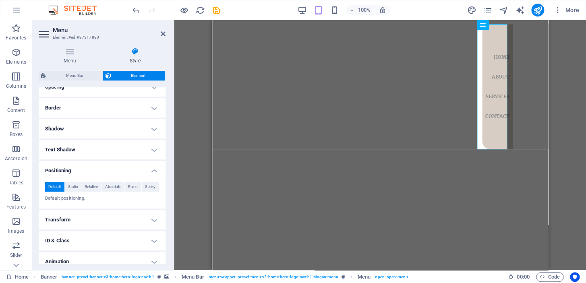
click at [152, 147] on h4 "Text Shadow" at bounding box center [102, 149] width 127 height 19
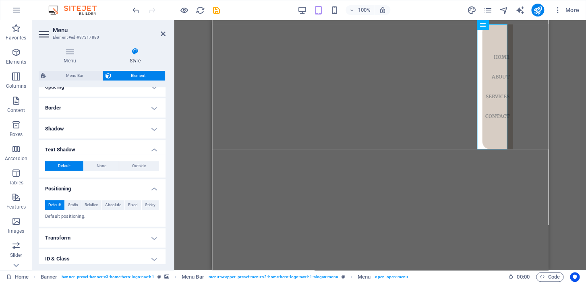
click at [152, 147] on h4 "Text Shadow" at bounding box center [102, 147] width 127 height 14
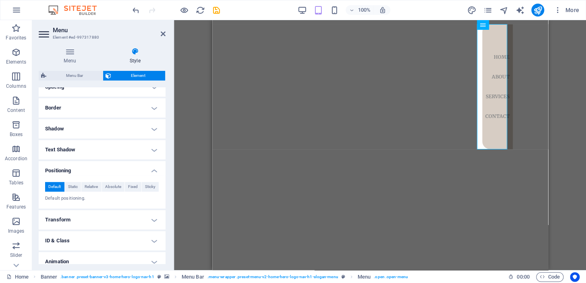
click at [151, 169] on h4 "Positioning" at bounding box center [102, 168] width 127 height 14
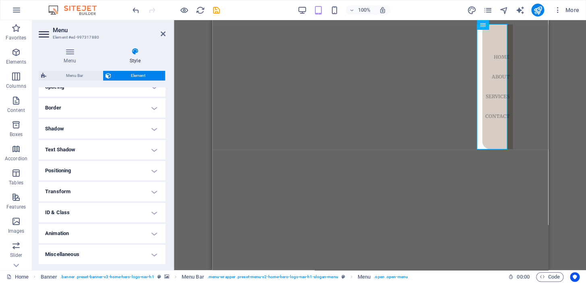
click at [150, 192] on h4 "Transform" at bounding box center [102, 191] width 127 height 19
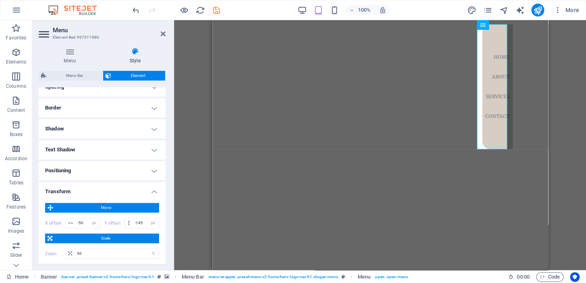
click at [149, 192] on h4 "Transform" at bounding box center [102, 189] width 127 height 14
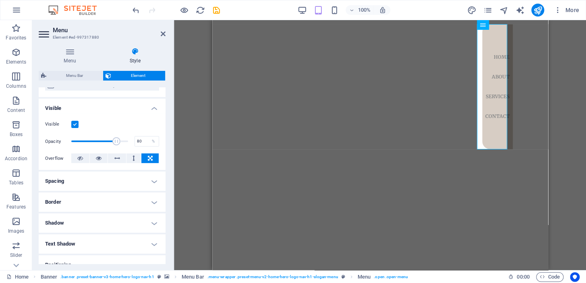
scroll to position [0, 0]
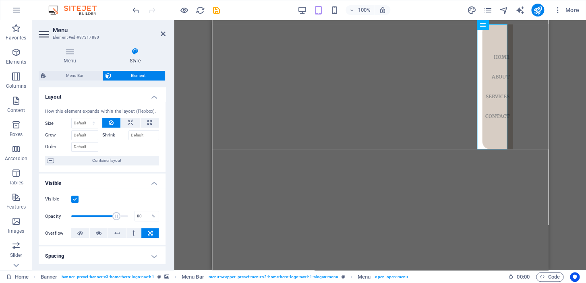
click at [142, 86] on div "Menu Bar Element Layout How this element expands within the layout (Flexbox). S…" at bounding box center [102, 167] width 127 height 193
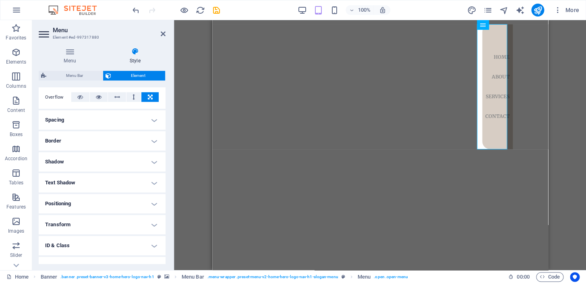
scroll to position [146, 0]
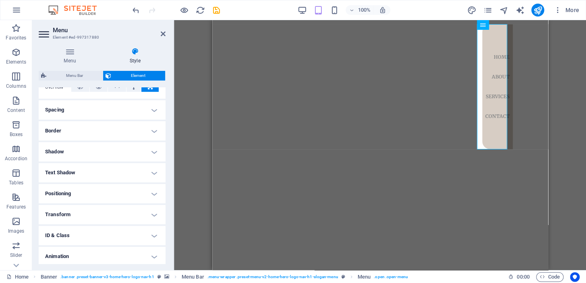
click at [151, 110] on h4 "Spacing" at bounding box center [102, 109] width 127 height 19
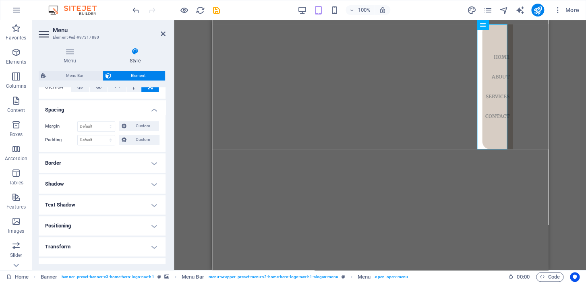
click at [152, 161] on h4 "Border" at bounding box center [102, 162] width 127 height 19
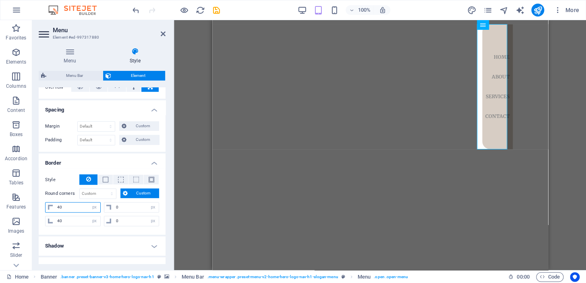
drag, startPoint x: 67, startPoint y: 204, endPoint x: 52, endPoint y: 199, distance: 15.2
click at [52, 199] on div "Round corners Default px rem % vh vw Custom Custom 40 px rem % vh vw 0 px rem %…" at bounding box center [102, 208] width 114 height 40
drag, startPoint x: 74, startPoint y: 207, endPoint x: 44, endPoint y: 203, distance: 30.9
click at [44, 203] on div "Style - Width 1 auto px rem % vh vw Custom Custom 1 auto px rem % vh vw 1 auto …" at bounding box center [102, 201] width 127 height 67
drag, startPoint x: 66, startPoint y: 208, endPoint x: 52, endPoint y: 208, distance: 14.1
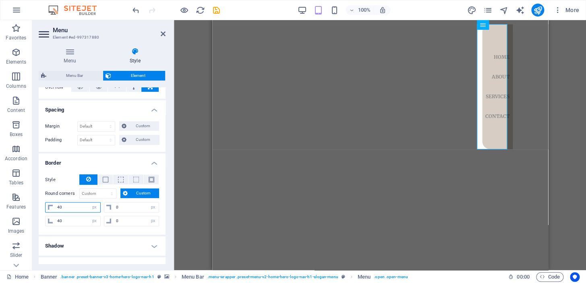
click at [52, 208] on div "40 px rem % vh vw" at bounding box center [73, 207] width 56 height 10
type input "30"
drag, startPoint x: 68, startPoint y: 221, endPoint x: 55, endPoint y: 220, distance: 13.3
click at [55, 220] on input "40" at bounding box center [77, 221] width 45 height 10
type input "30"
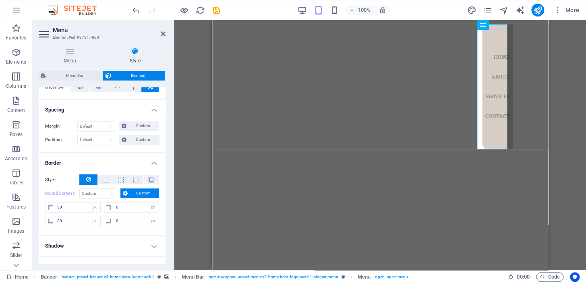
click at [169, 184] on div "Menu Style Menu Auto Custom Create custom menu items for this menu. Recommended…" at bounding box center [102, 155] width 140 height 229
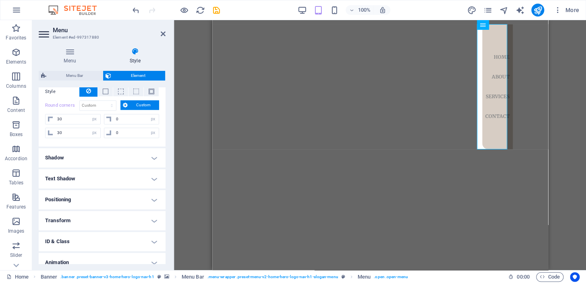
scroll to position [263, 0]
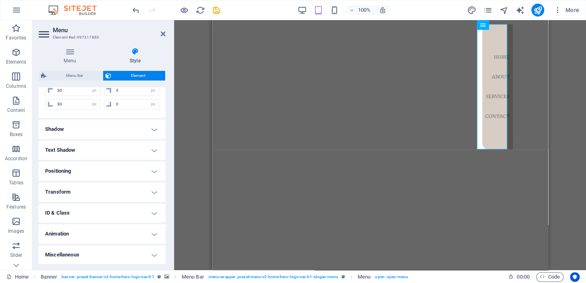
click at [151, 193] on h4 "Transform" at bounding box center [102, 191] width 127 height 19
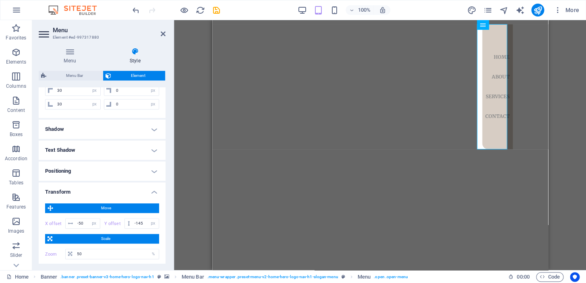
click at [152, 191] on h4 "Transform" at bounding box center [102, 189] width 127 height 14
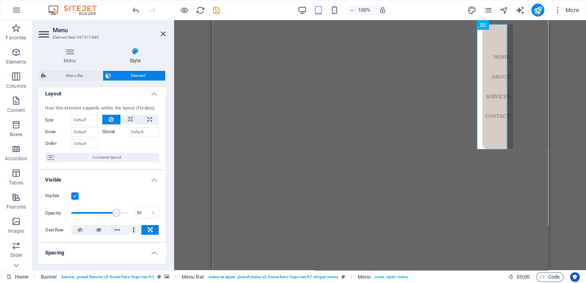
scroll to position [0, 0]
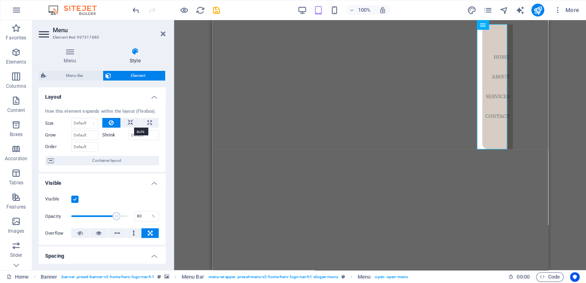
click at [125, 122] on button at bounding box center [130, 123] width 19 height 10
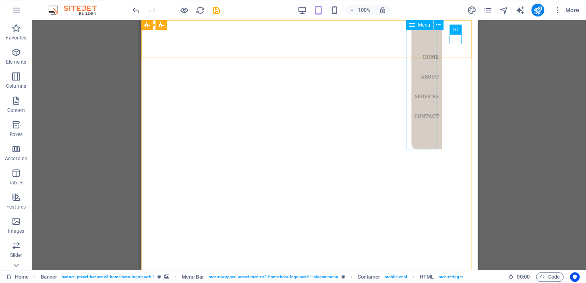
click at [438, 24] on icon at bounding box center [438, 25] width 4 height 8
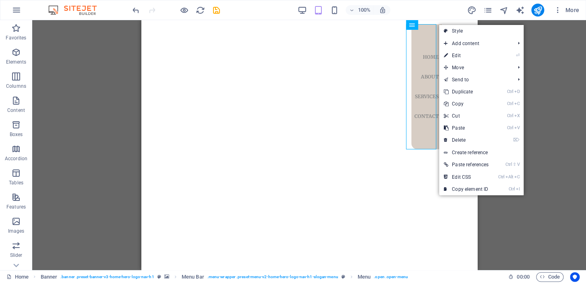
click at [459, 53] on link "⏎ Edit" at bounding box center [466, 56] width 54 height 12
select select "px"
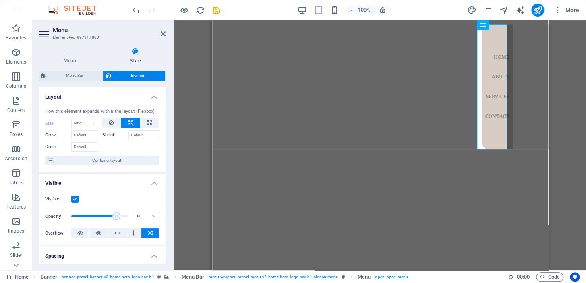
click at [151, 146] on div at bounding box center [130, 146] width 57 height 12
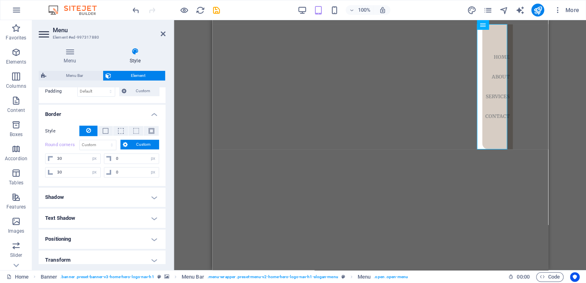
scroll to position [263, 0]
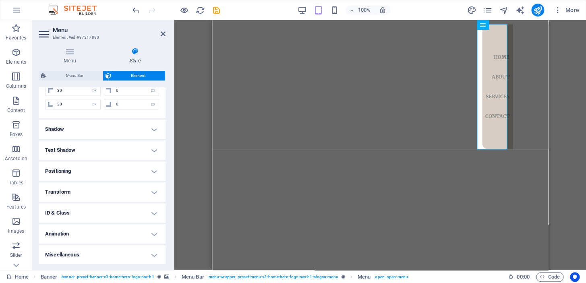
click at [153, 126] on h4 "Shadow" at bounding box center [102, 129] width 127 height 19
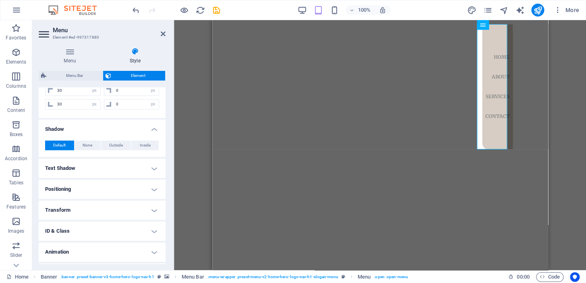
click at [153, 126] on h4 "Shadow" at bounding box center [102, 127] width 127 height 14
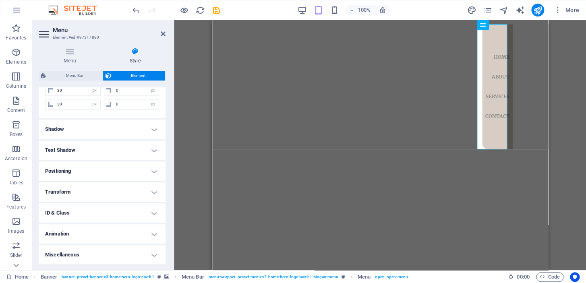
click at [152, 148] on h4 "Text Shadow" at bounding box center [102, 149] width 127 height 19
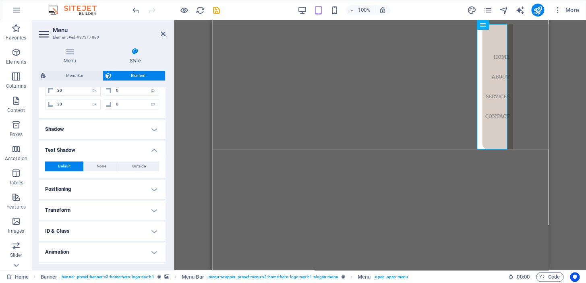
click at [152, 148] on h4 "Text Shadow" at bounding box center [102, 147] width 127 height 14
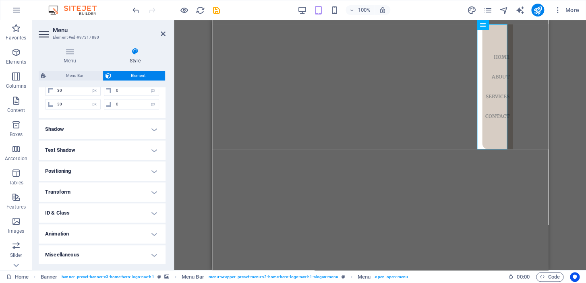
click at [151, 167] on h4 "Positioning" at bounding box center [102, 170] width 127 height 19
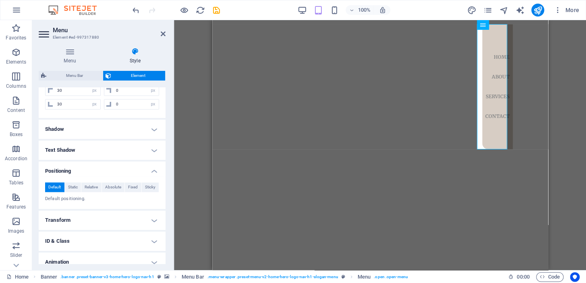
click at [151, 167] on h4 "Positioning" at bounding box center [102, 168] width 127 height 14
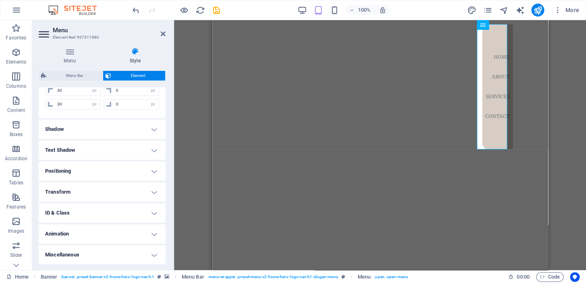
click at [154, 191] on h4 "Transform" at bounding box center [102, 191] width 127 height 19
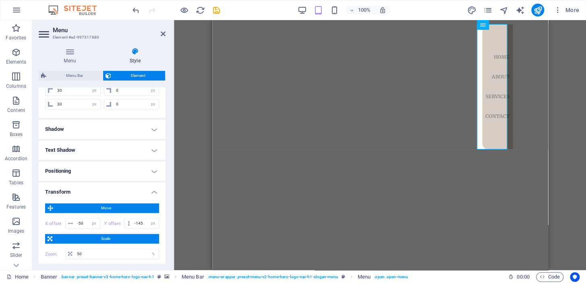
click at [154, 191] on h4 "Transform" at bounding box center [102, 189] width 127 height 14
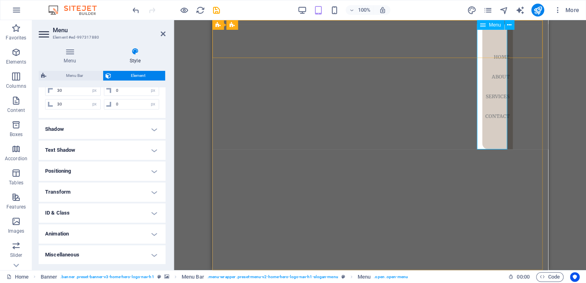
click at [506, 26] on button at bounding box center [509, 25] width 10 height 10
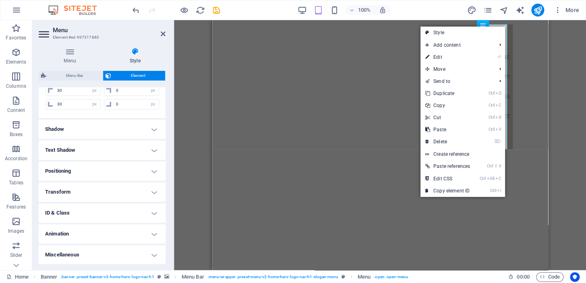
click at [448, 55] on link "⏎ Edit" at bounding box center [447, 57] width 54 height 12
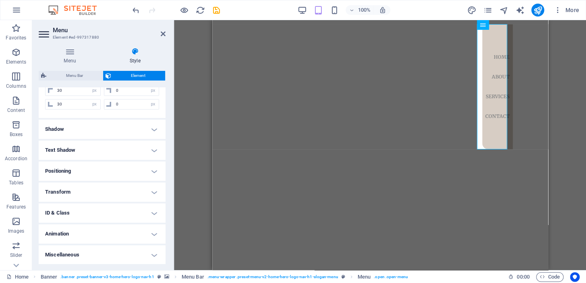
click at [133, 56] on h4 "Style" at bounding box center [134, 55] width 61 height 17
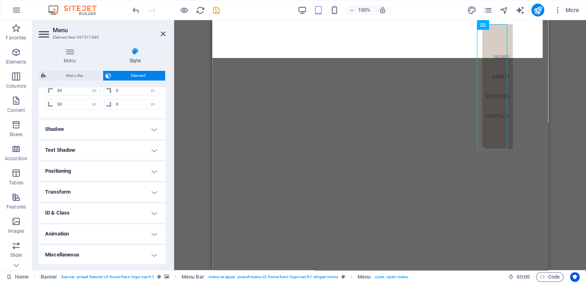
click at [87, 76] on span "Menu Bar" at bounding box center [75, 76] width 52 height 10
select select "rem"
select select "preset-menu-v2-home-hero-logo-nav-h1-slogan-menu"
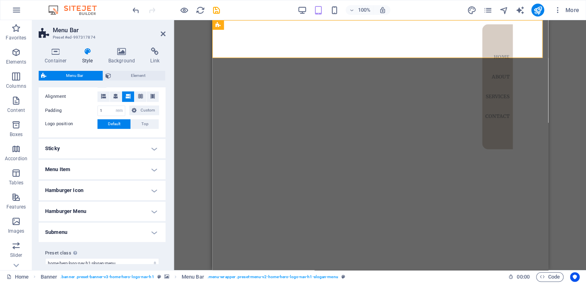
scroll to position [178, 0]
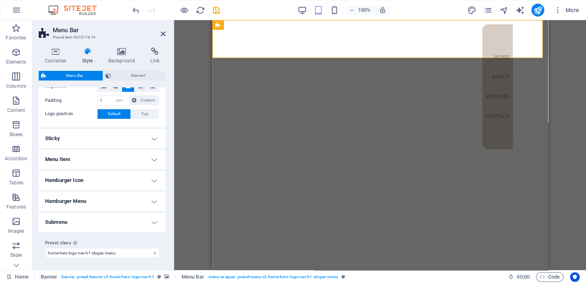
click at [151, 135] on h4 "Sticky" at bounding box center [102, 138] width 127 height 19
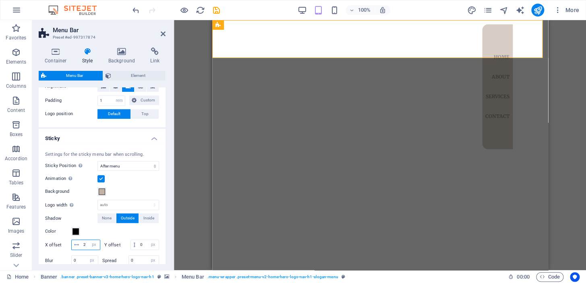
click at [90, 244] on input "2" at bounding box center [90, 245] width 19 height 10
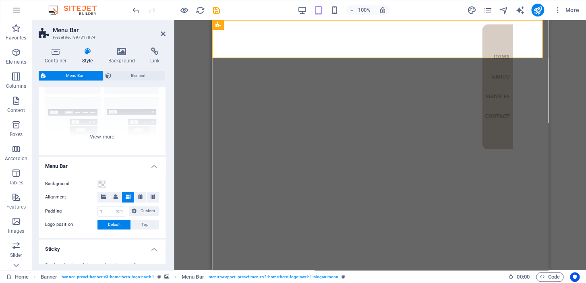
scroll to position [0, 0]
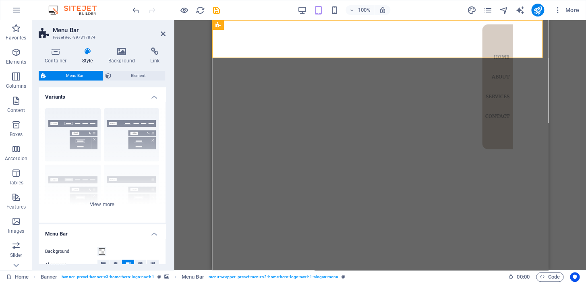
click at [161, 32] on icon at bounding box center [163, 34] width 5 height 6
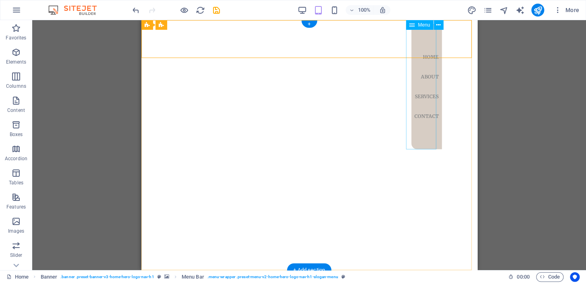
click at [429, 40] on nav "Home About Services Contact" at bounding box center [426, 86] width 31 height 125
click at [438, 26] on icon at bounding box center [438, 25] width 4 height 8
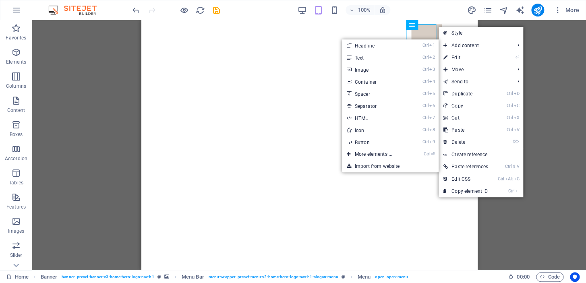
click at [455, 55] on link "⏎ Edit" at bounding box center [465, 58] width 54 height 12
select select "px"
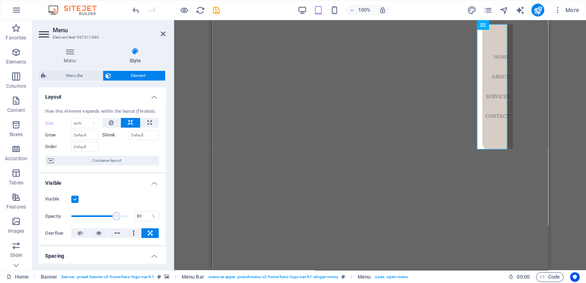
scroll to position [146, 0]
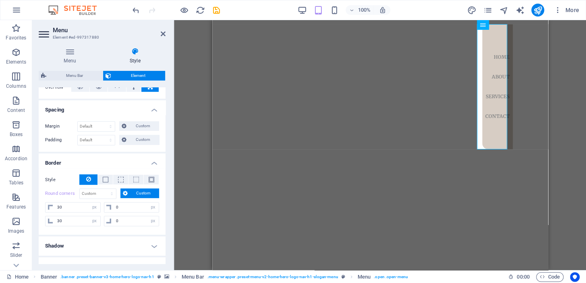
click at [155, 160] on h4 "Border" at bounding box center [102, 160] width 127 height 14
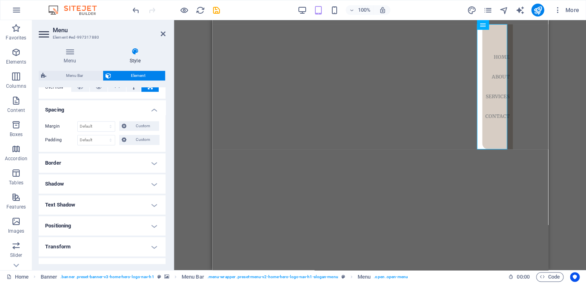
click at [154, 246] on h4 "Transform" at bounding box center [102, 246] width 127 height 19
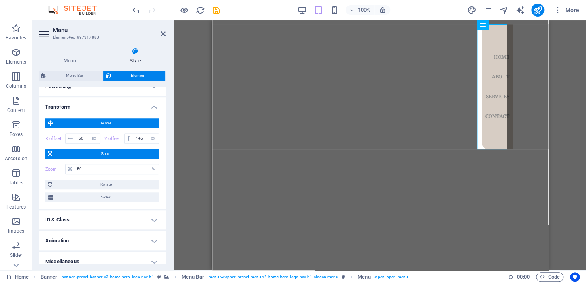
scroll to position [293, 0]
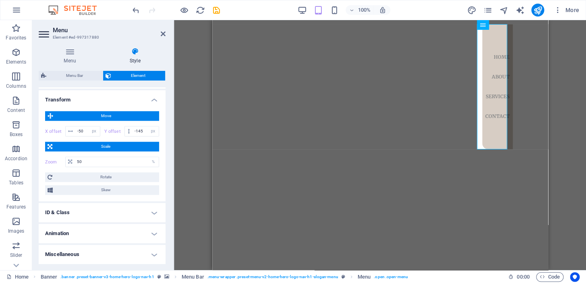
click at [150, 99] on h4 "Transform" at bounding box center [102, 97] width 127 height 14
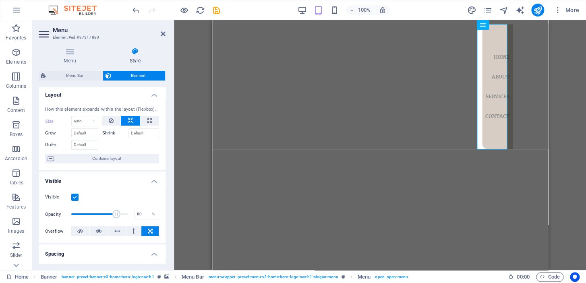
scroll to position [0, 0]
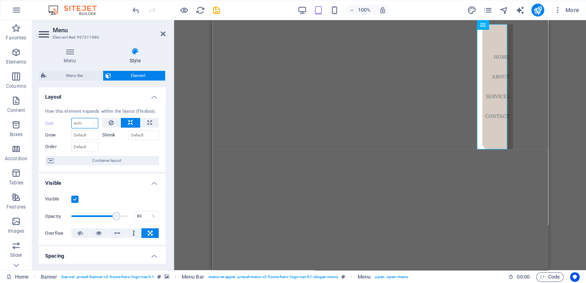
click at [88, 125] on select "Default auto px % 1/1 1/2 1/3 1/4 1/5 1/6 1/7 1/8 1/9 1/10" at bounding box center [85, 123] width 26 height 10
select select "1/1"
click at [85, 118] on select "Default auto px % 1/1 1/2 1/3 1/4 1/5 1/6 1/7 1/8 1/9 1/10" at bounding box center [85, 123] width 26 height 10
type input "100"
select select "%"
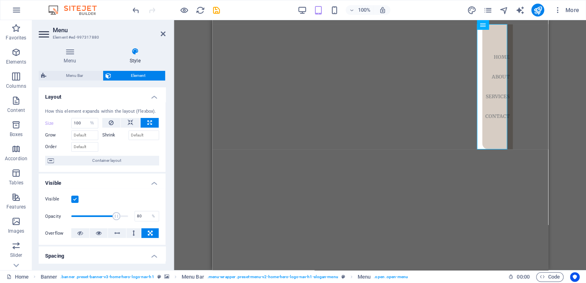
click at [120, 145] on div at bounding box center [130, 146] width 57 height 12
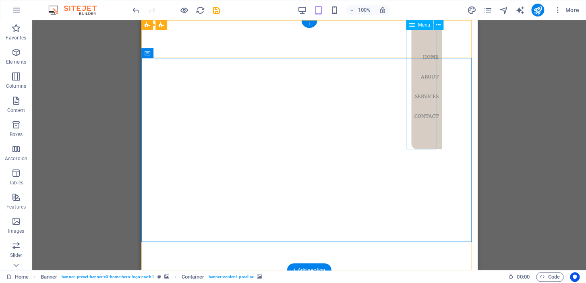
click at [422, 47] on nav "Home About Services Contact" at bounding box center [426, 86] width 31 height 125
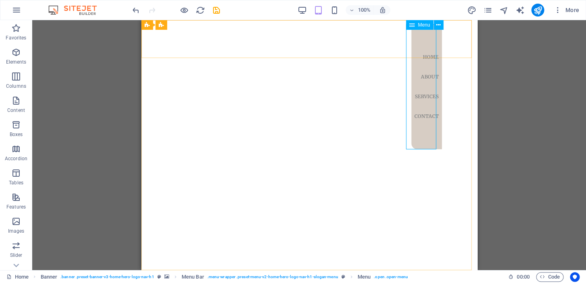
click at [435, 28] on button at bounding box center [438, 25] width 10 height 10
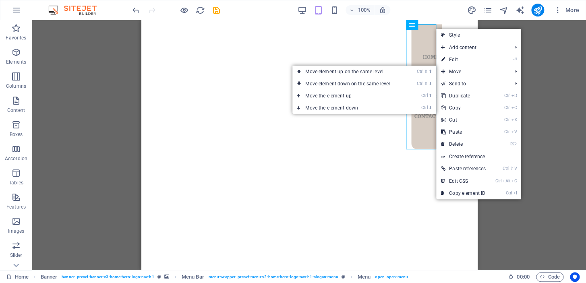
click at [460, 59] on link "⏎ Edit" at bounding box center [463, 60] width 54 height 12
select select "%"
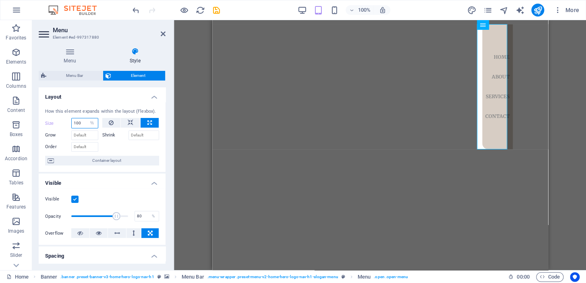
click at [85, 121] on input "100" at bounding box center [85, 123] width 26 height 10
click at [111, 121] on icon at bounding box center [111, 123] width 5 height 10
select select "DISABLED_OPTION_VALUE"
click at [134, 150] on div at bounding box center [130, 146] width 57 height 12
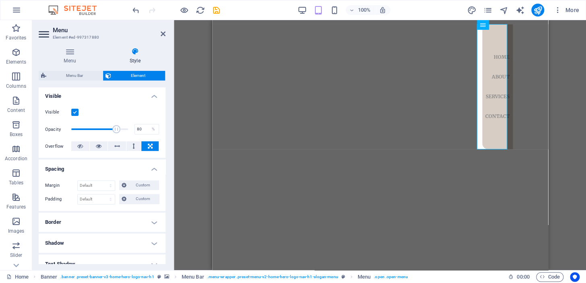
scroll to position [97, 0]
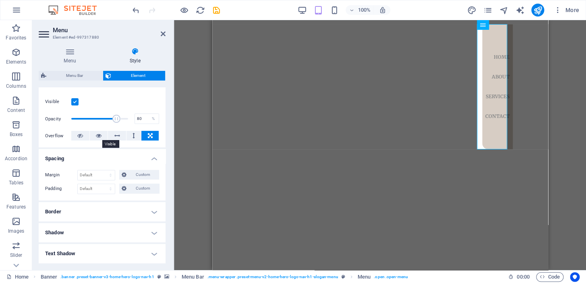
click at [97, 134] on icon at bounding box center [99, 136] width 6 height 10
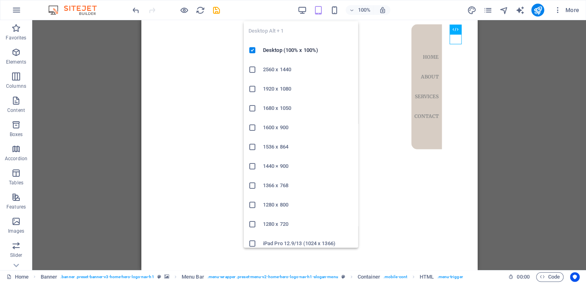
click at [297, 6] on icon "button" at bounding box center [301, 10] width 9 height 9
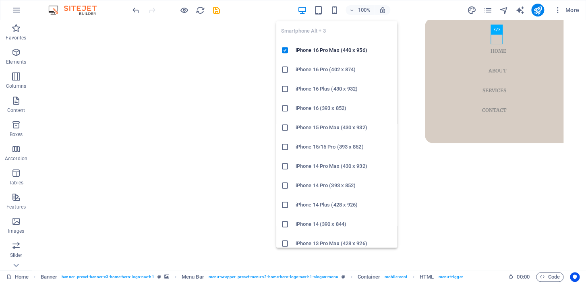
click at [335, 8] on icon "button" at bounding box center [334, 10] width 9 height 9
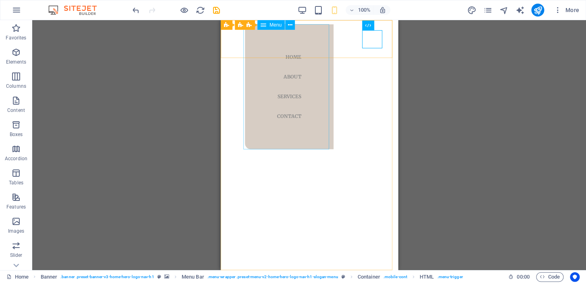
click at [289, 24] on icon at bounding box center [290, 25] width 4 height 8
click at [262, 70] on nav "Home About Services Contact" at bounding box center [288, 86] width 89 height 125
click at [289, 26] on icon at bounding box center [290, 25] width 4 height 8
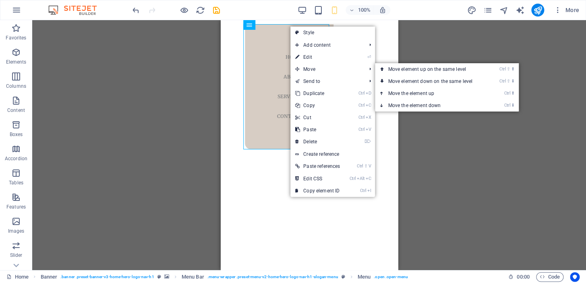
click at [323, 56] on link "⏎ Edit" at bounding box center [317, 57] width 54 height 12
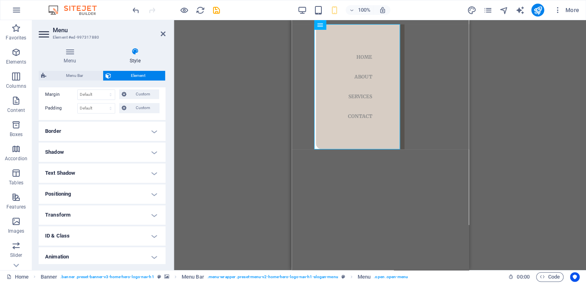
scroll to position [201, 0]
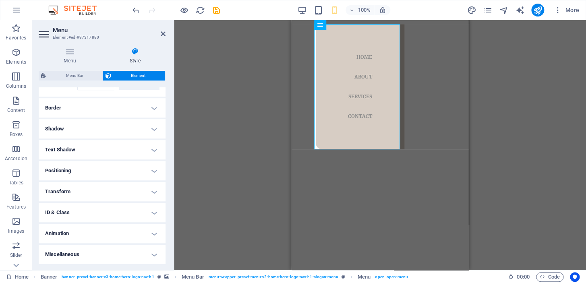
click at [150, 186] on h4 "Transform" at bounding box center [102, 191] width 127 height 19
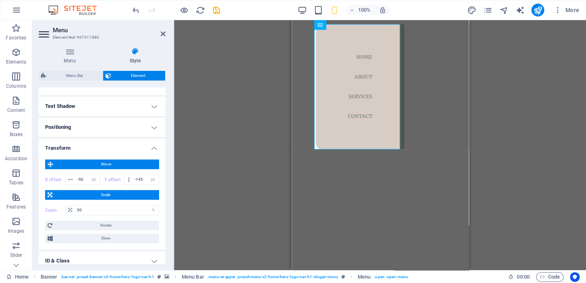
scroll to position [293, 0]
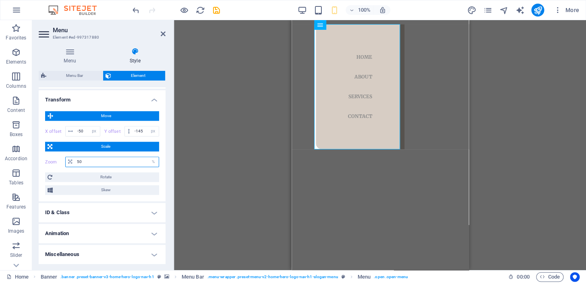
click at [92, 161] on input "50" at bounding box center [117, 162] width 84 height 10
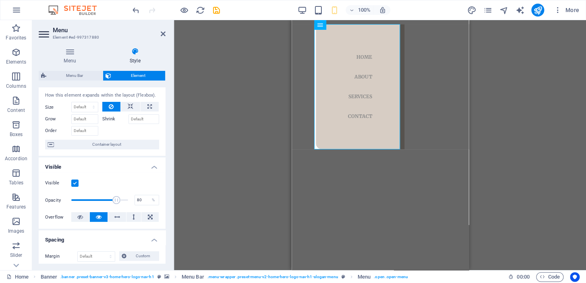
scroll to position [0, 0]
